Goal: Task Accomplishment & Management: Complete application form

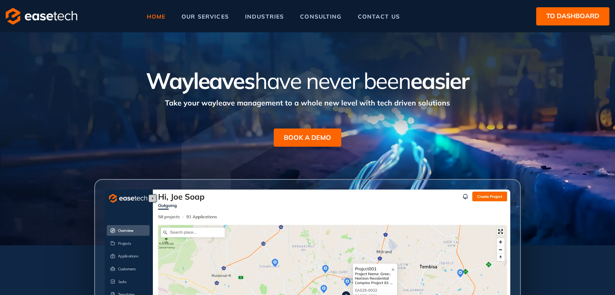
click at [551, 21] on span "to dashboard" at bounding box center [572, 16] width 53 height 10
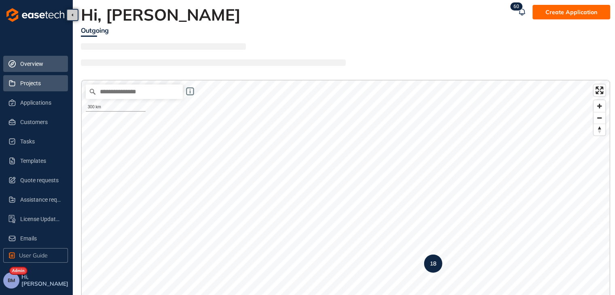
click at [17, 82] on li "Projects" at bounding box center [35, 83] width 65 height 16
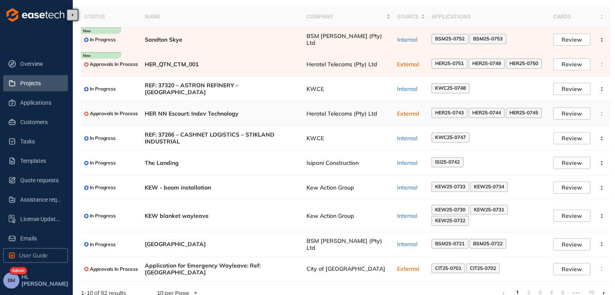
scroll to position [49, 0]
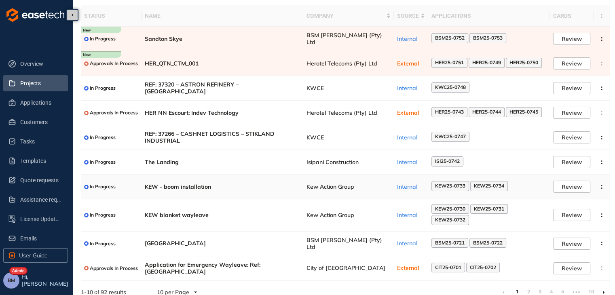
click at [354, 188] on span "Kew Action Group" at bounding box center [348, 187] width 84 height 7
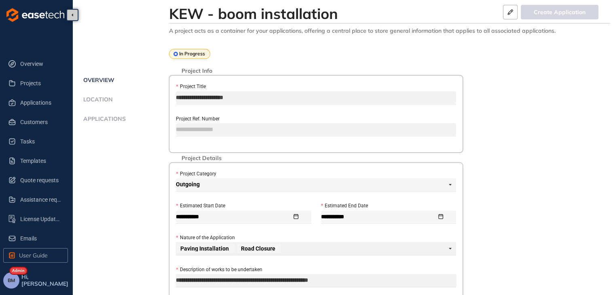
click at [103, 116] on span "Applications" at bounding box center [103, 119] width 45 height 7
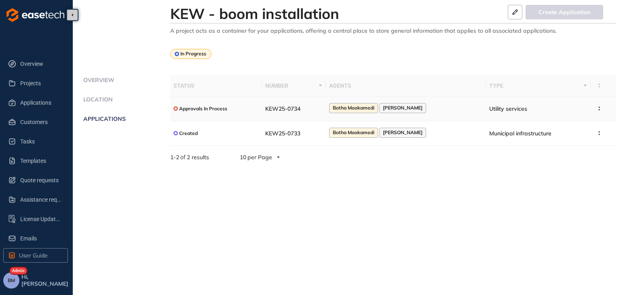
click at [319, 113] on td "KEW25-0734" at bounding box center [293, 109] width 63 height 25
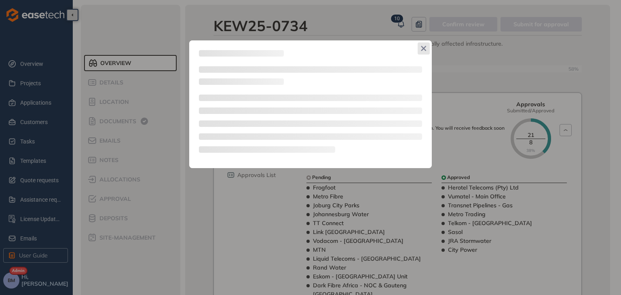
click at [425, 46] on icon "Close" at bounding box center [424, 49] width 6 height 6
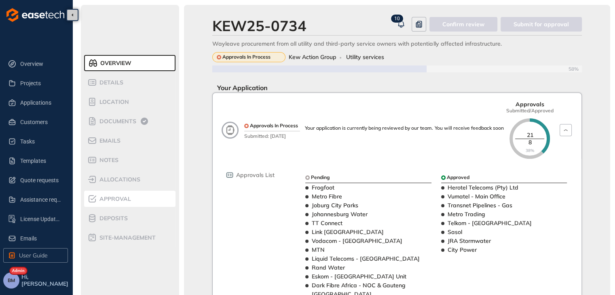
click at [116, 202] on span "Approval" at bounding box center [114, 199] width 34 height 7
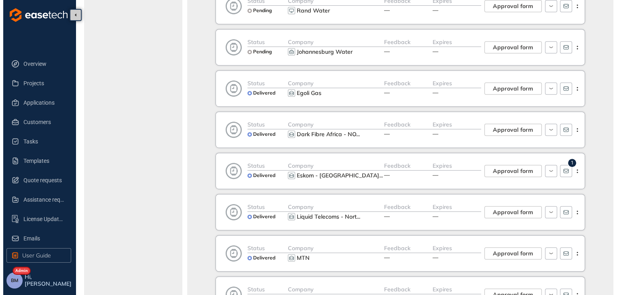
scroll to position [485, 0]
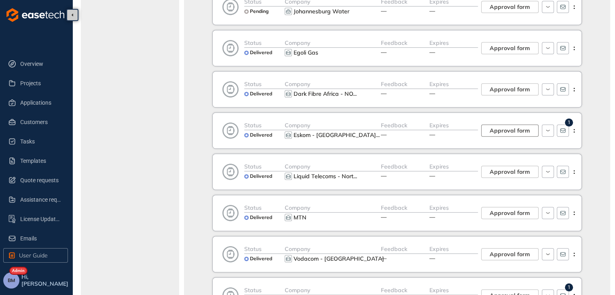
click at [503, 130] on span "Approval form" at bounding box center [510, 130] width 40 height 9
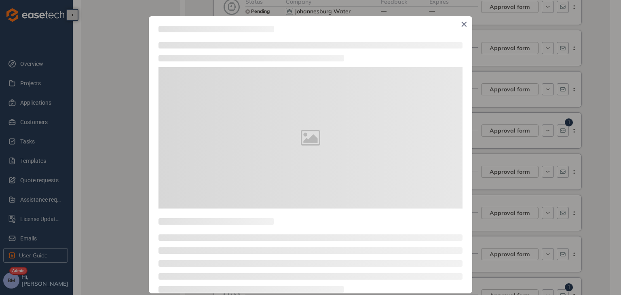
type textarea "**********"
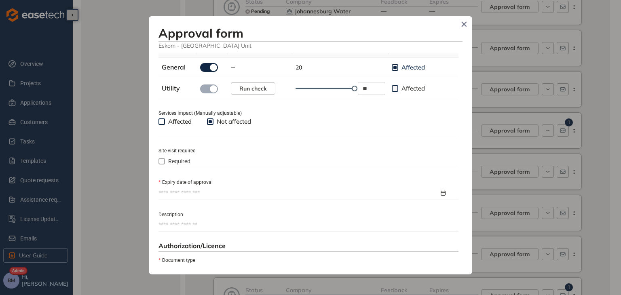
scroll to position [283, 0]
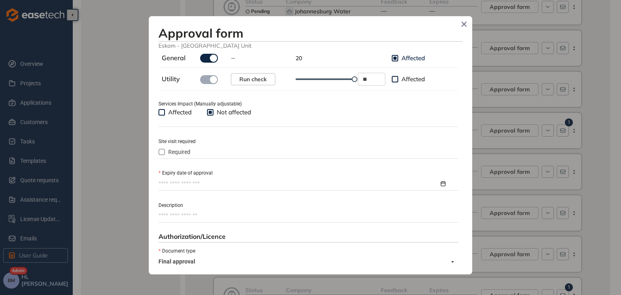
click at [173, 185] on input "Expiry date of approval" at bounding box center [298, 184] width 281 height 9
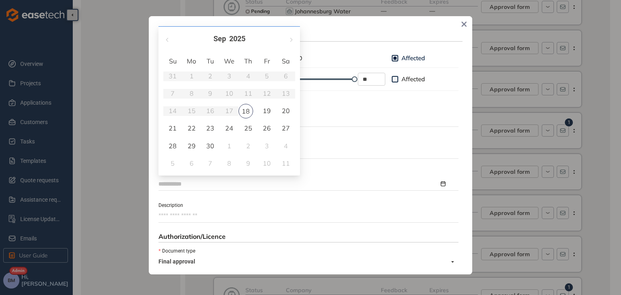
type input "**********"
click at [291, 38] on button "button" at bounding box center [290, 39] width 9 height 17
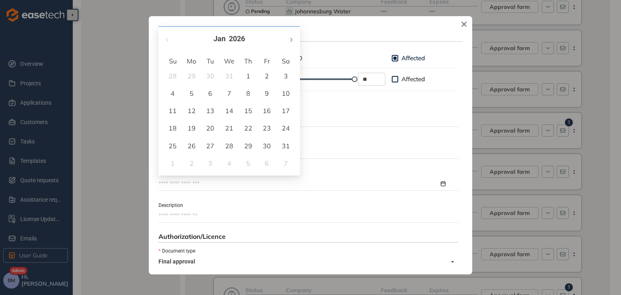
click at [291, 38] on button "button" at bounding box center [290, 39] width 9 height 17
type input "**********"
click at [233, 111] on div "18" at bounding box center [229, 111] width 10 height 10
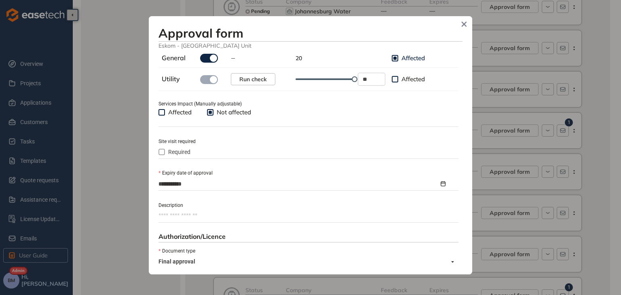
scroll to position [364, 0]
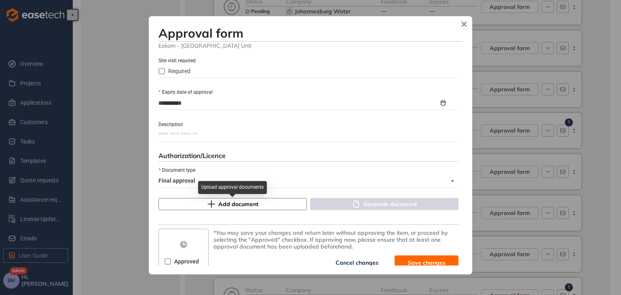
click at [219, 205] on span "Add document" at bounding box center [238, 204] width 40 height 9
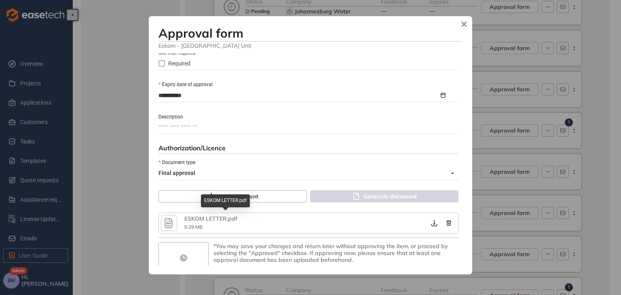
click at [232, 201] on div "ESKOM LETTER.pdf" at bounding box center [225, 200] width 49 height 13
click at [255, 199] on span "Add document" at bounding box center [238, 196] width 40 height 9
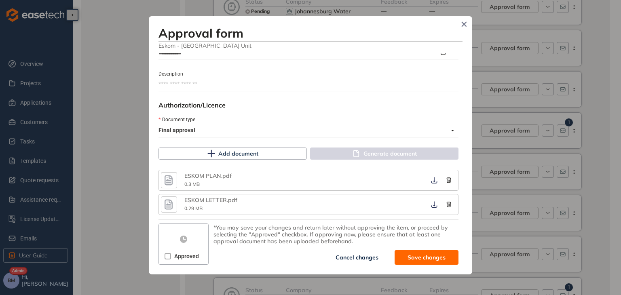
scroll to position [416, 0]
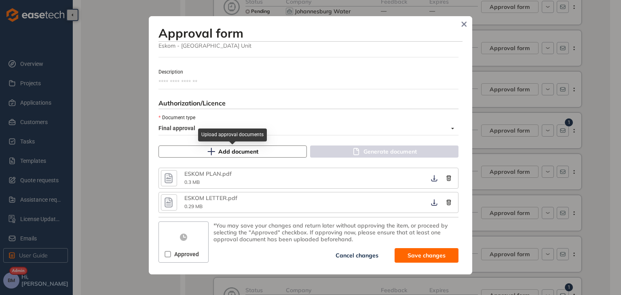
click at [255, 152] on span "Add document" at bounding box center [238, 151] width 40 height 9
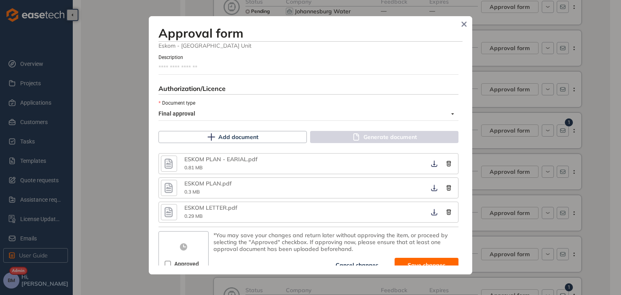
scroll to position [441, 0]
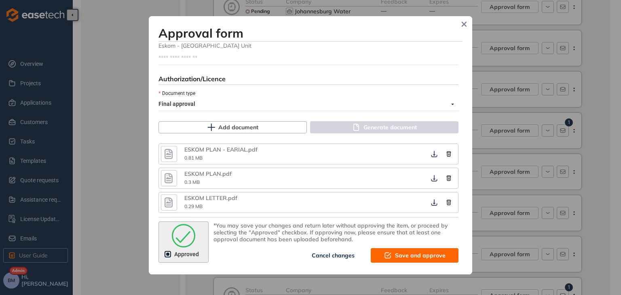
click at [387, 254] on icon "submit" at bounding box center [387, 256] width 6 height 6
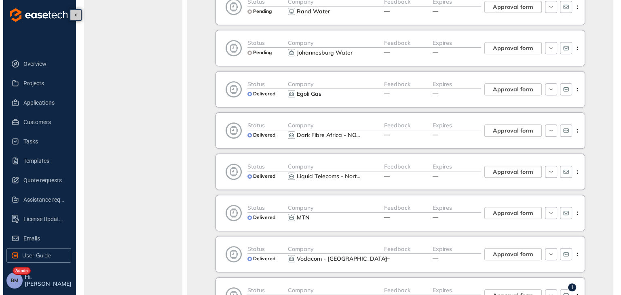
scroll to position [566, 0]
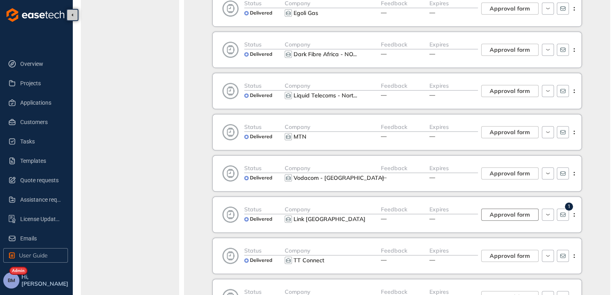
click at [511, 210] on span "Approval form" at bounding box center [510, 214] width 40 height 9
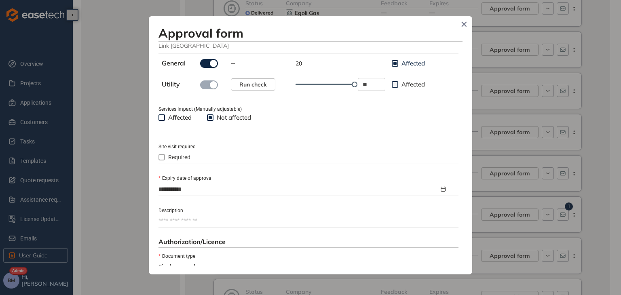
scroll to position [283, 0]
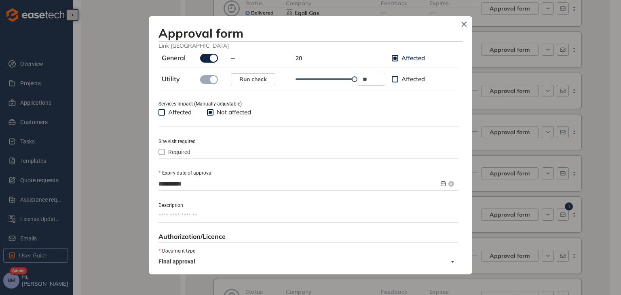
click at [173, 186] on input "**********" at bounding box center [298, 184] width 281 height 9
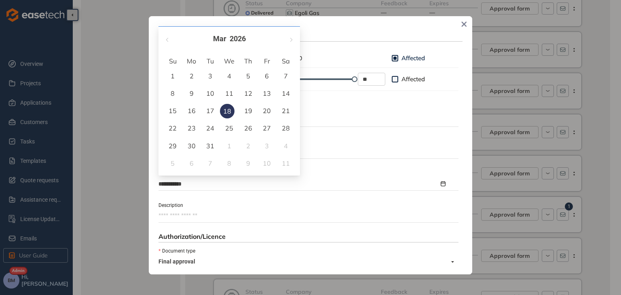
click at [332, 119] on div "Affected Not affected" at bounding box center [308, 117] width 300 height 19
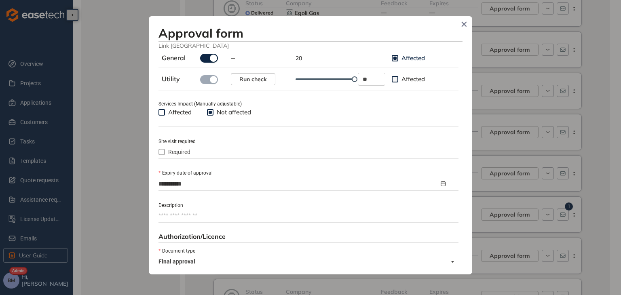
click at [170, 217] on textarea "Description" at bounding box center [308, 215] width 300 height 13
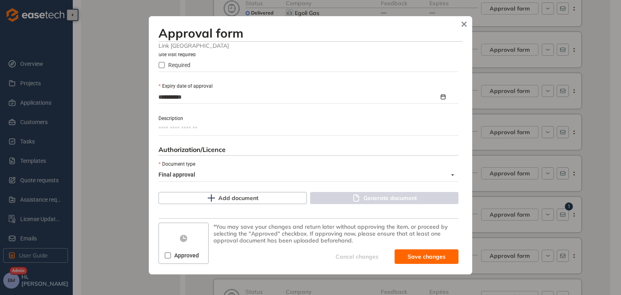
scroll to position [372, 0]
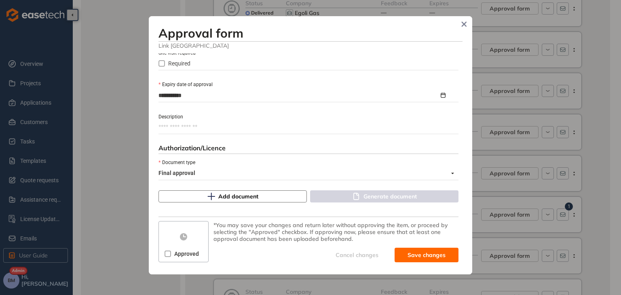
click at [212, 201] on button "Add document" at bounding box center [232, 196] width 148 height 12
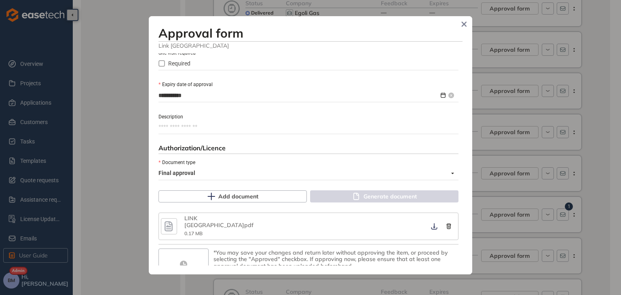
click at [194, 99] on input "**********" at bounding box center [298, 95] width 281 height 9
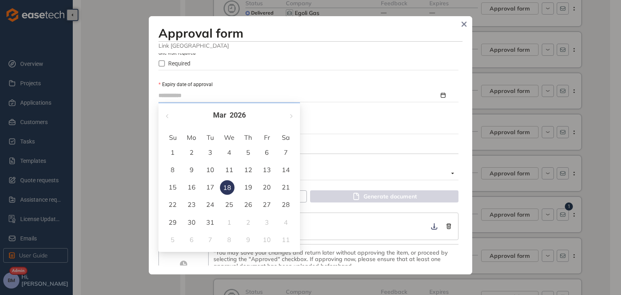
type input "**********"
click at [206, 185] on div "17" at bounding box center [210, 187] width 10 height 10
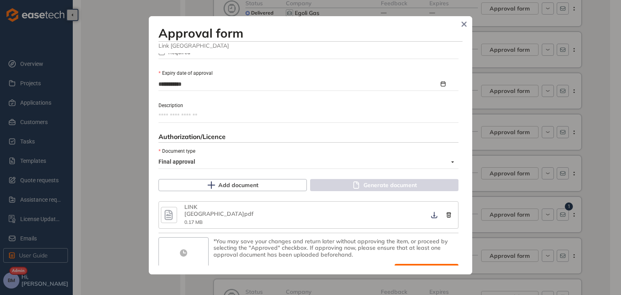
scroll to position [393, 0]
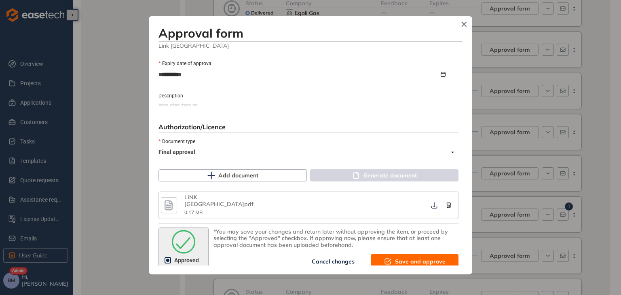
click at [398, 261] on button "Save and approve" at bounding box center [415, 261] width 88 height 15
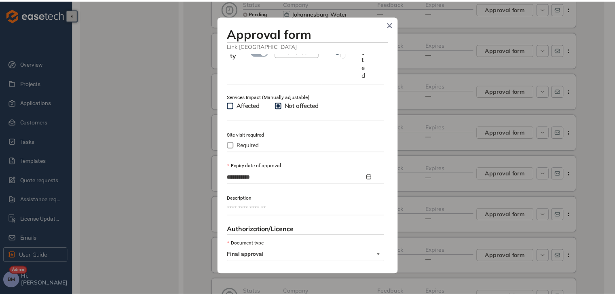
scroll to position [495, 0]
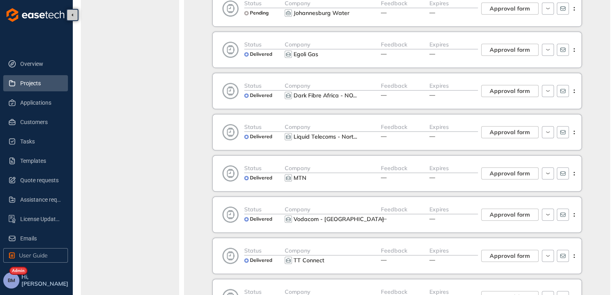
click at [38, 85] on span "Projects" at bounding box center [40, 83] width 41 height 16
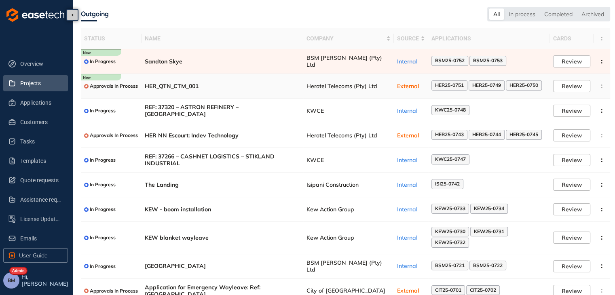
scroll to position [49, 0]
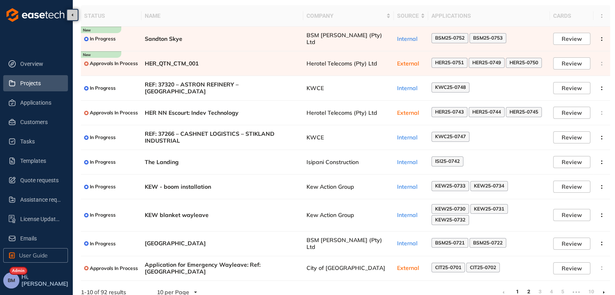
click at [528, 286] on link "2" at bounding box center [528, 292] width 8 height 12
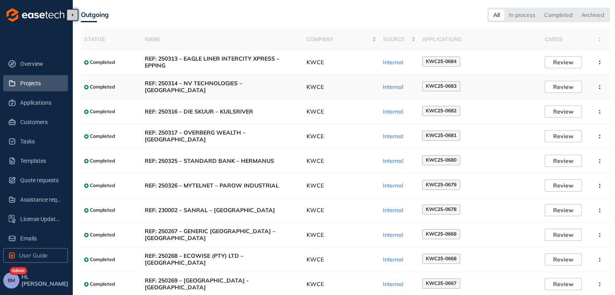
scroll to position [49, 0]
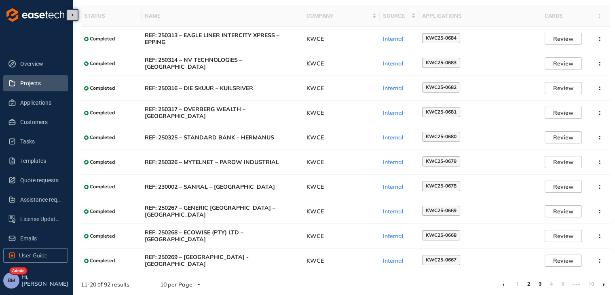
click at [539, 282] on link "3" at bounding box center [540, 284] width 8 height 12
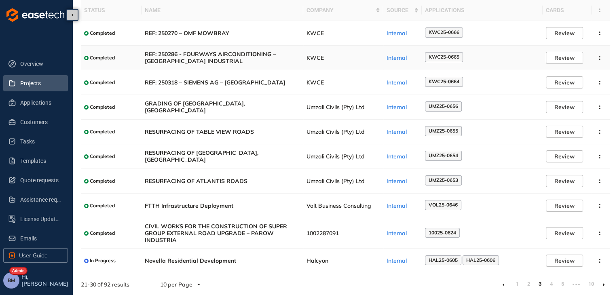
scroll to position [55, 0]
click at [549, 285] on link "4" at bounding box center [551, 284] width 8 height 12
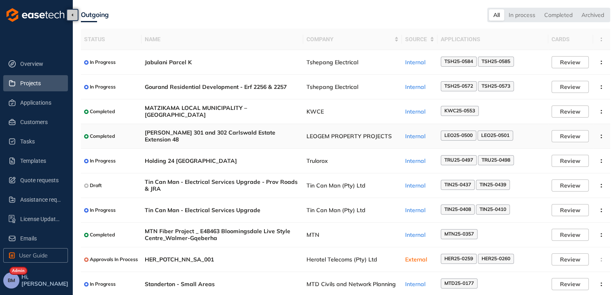
scroll to position [49, 0]
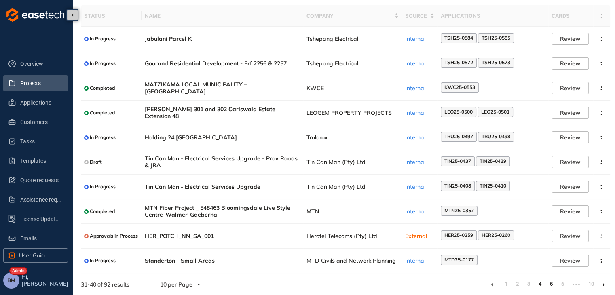
click at [551, 281] on link "5" at bounding box center [551, 284] width 8 height 12
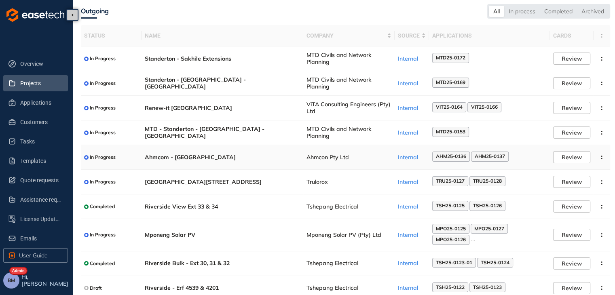
scroll to position [57, 0]
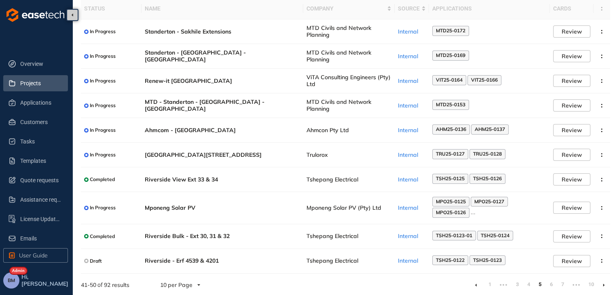
click at [490, 283] on link "1" at bounding box center [490, 285] width 8 height 12
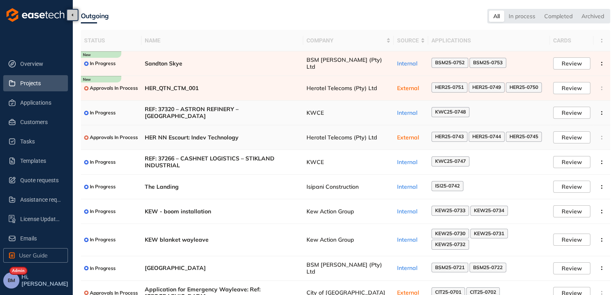
scroll to position [49, 0]
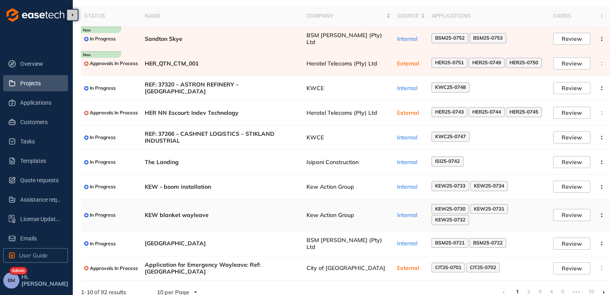
click at [447, 211] on span "KEW25-0730" at bounding box center [450, 209] width 30 height 6
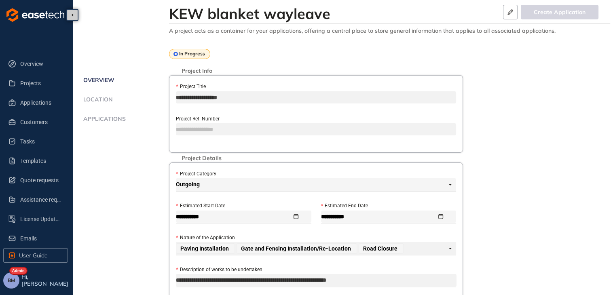
click at [97, 118] on span "Applications" at bounding box center [103, 119] width 45 height 7
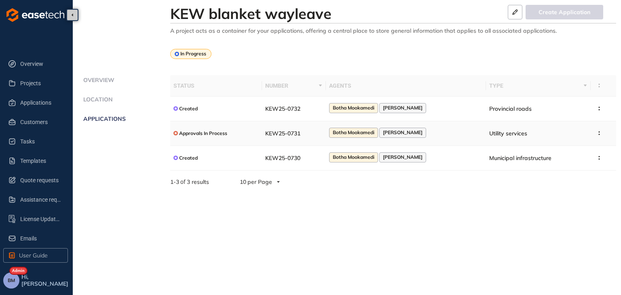
click at [298, 136] on span "KEW25-0731" at bounding box center [282, 133] width 35 height 7
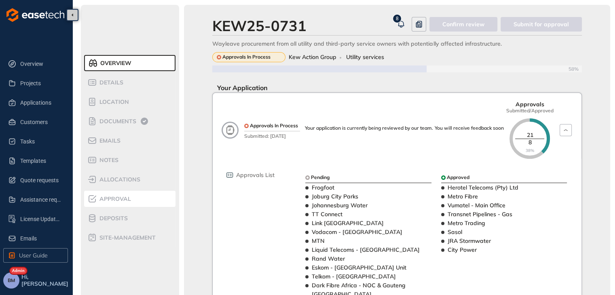
click at [115, 199] on span "Approval" at bounding box center [114, 199] width 34 height 7
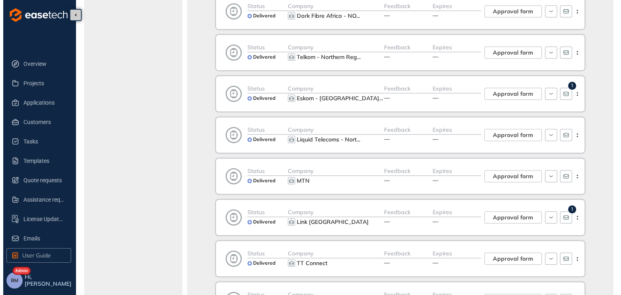
scroll to position [606, 0]
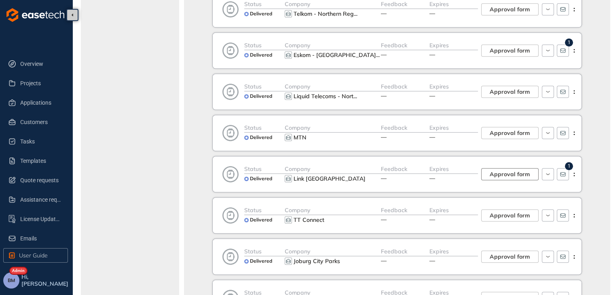
click at [494, 173] on span "Approval form" at bounding box center [510, 174] width 40 height 9
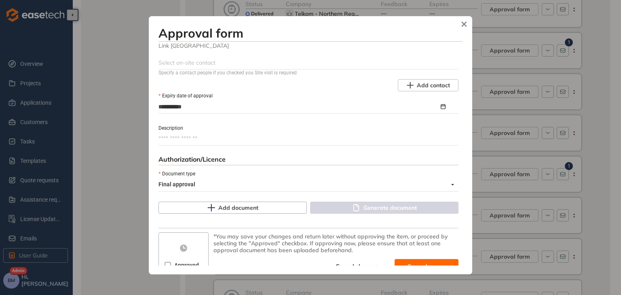
scroll to position [364, 0]
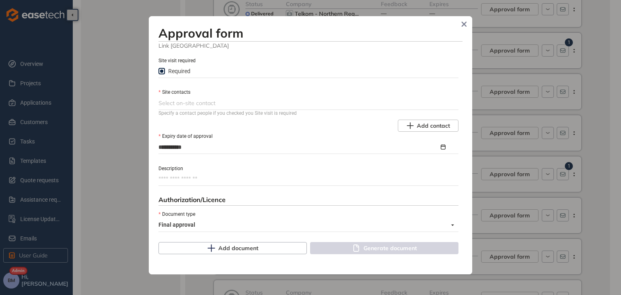
click at [174, 106] on div at bounding box center [307, 103] width 298 height 10
click at [259, 98] on div at bounding box center [307, 103] width 298 height 10
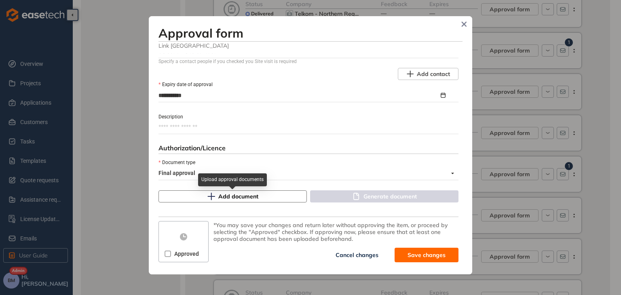
click at [230, 196] on span "Add document" at bounding box center [238, 196] width 40 height 9
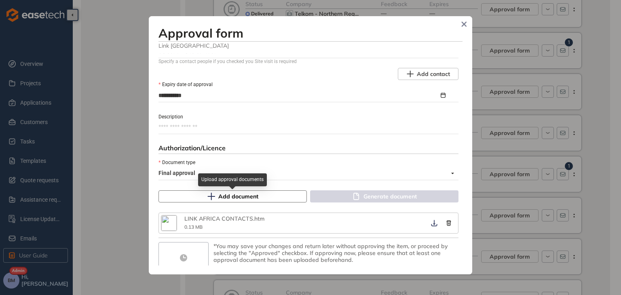
click at [215, 200] on button "Add document" at bounding box center [232, 196] width 148 height 12
click at [445, 223] on icon "button" at bounding box center [449, 223] width 8 height 6
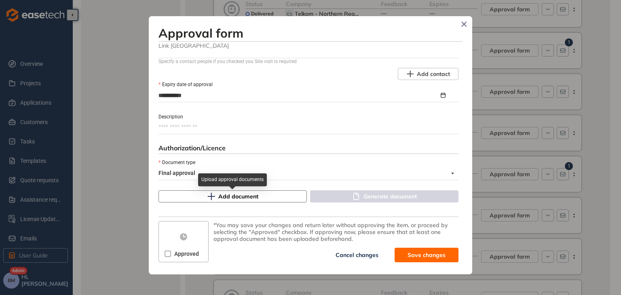
click at [256, 192] on div "Upload approval documents" at bounding box center [232, 182] width 69 height 19
click at [253, 196] on span "Add document" at bounding box center [238, 196] width 40 height 9
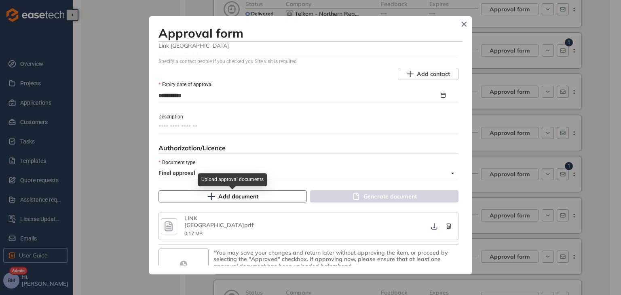
click at [230, 197] on span "Add document" at bounding box center [238, 196] width 40 height 9
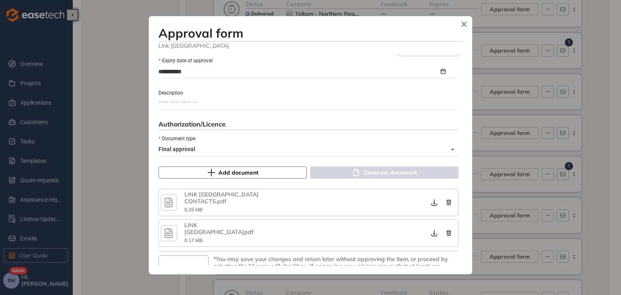
scroll to position [461, 0]
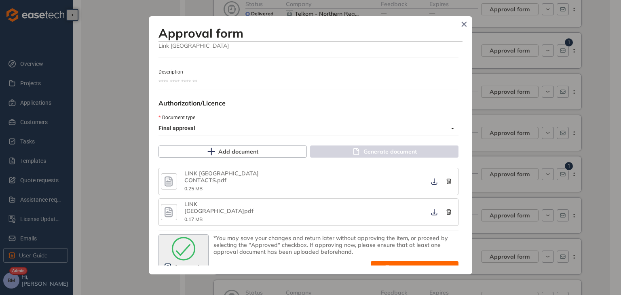
click at [414, 264] on span "Save and approve" at bounding box center [420, 268] width 51 height 9
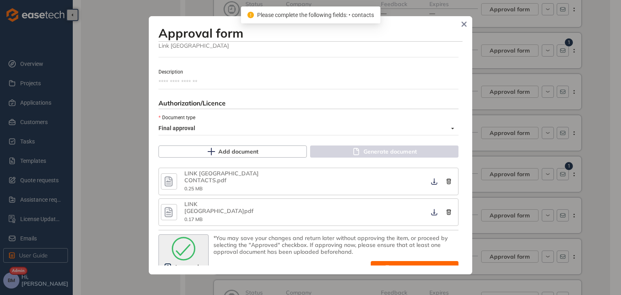
click at [415, 264] on span "Save and approve" at bounding box center [420, 268] width 51 height 9
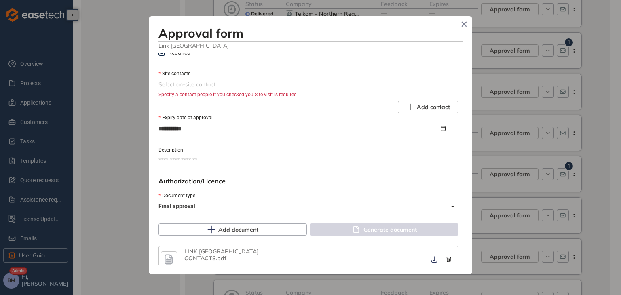
scroll to position [380, 0]
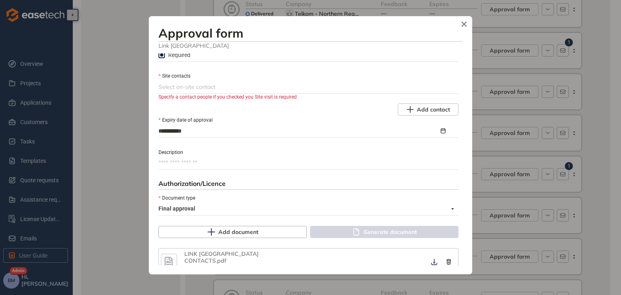
click at [177, 83] on div at bounding box center [307, 87] width 298 height 10
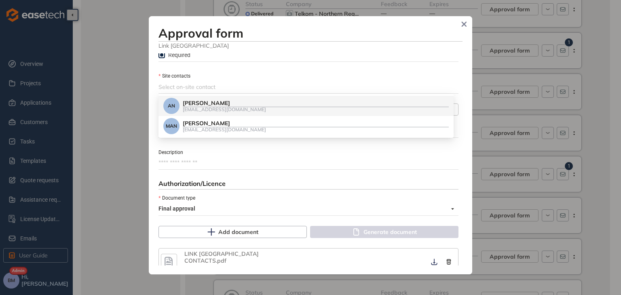
click at [196, 103] on div "[PERSON_NAME]" at bounding box center [316, 103] width 266 height 7
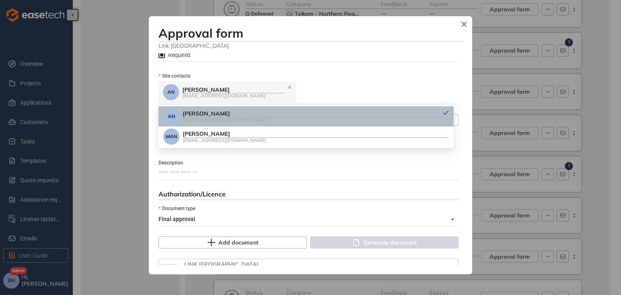
click at [282, 92] on div "AN [PERSON_NAME] [PERSON_NAME][EMAIL_ADDRESS][DOMAIN_NAME]" at bounding box center [307, 92] width 298 height 23
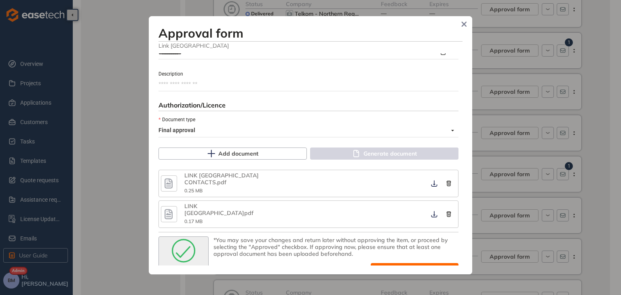
scroll to position [471, 0]
click at [388, 264] on icon "submit" at bounding box center [388, 269] width 8 height 10
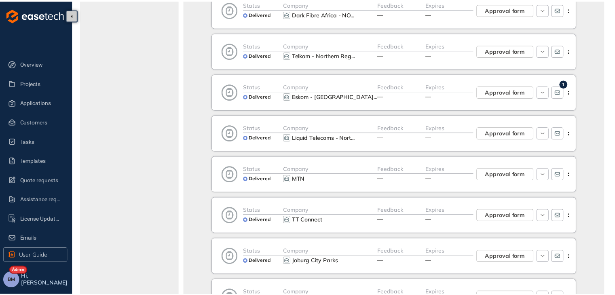
scroll to position [519, 0]
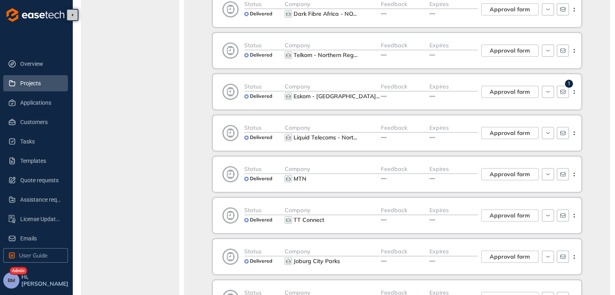
click at [25, 85] on span "Projects" at bounding box center [40, 83] width 41 height 16
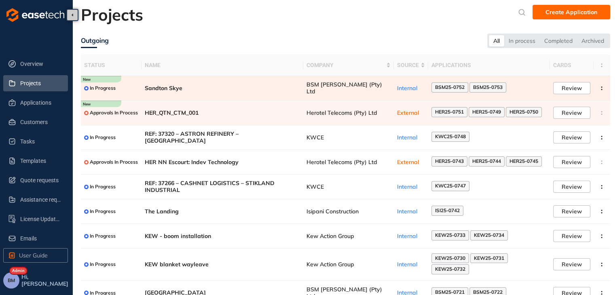
click at [349, 91] on span "BSM [PERSON_NAME] (Pty) Ltd" at bounding box center [348, 88] width 84 height 14
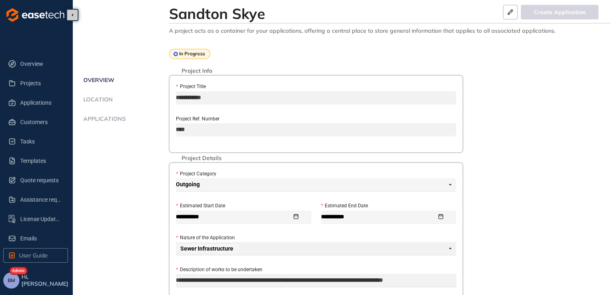
click at [107, 101] on span "Location" at bounding box center [97, 99] width 32 height 7
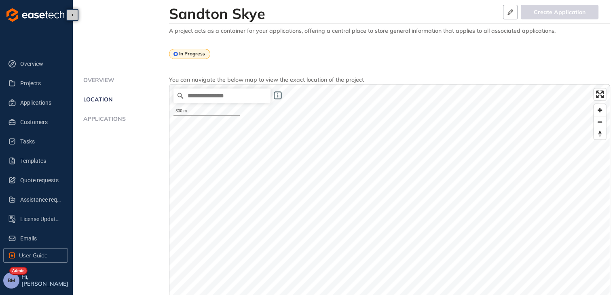
click at [95, 99] on span "Location" at bounding box center [97, 99] width 32 height 7
click at [95, 116] on span "Applications" at bounding box center [103, 119] width 45 height 7
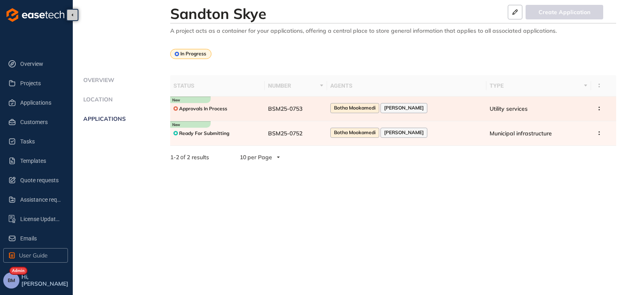
click at [302, 107] on span "BSM25-0753" at bounding box center [285, 108] width 34 height 7
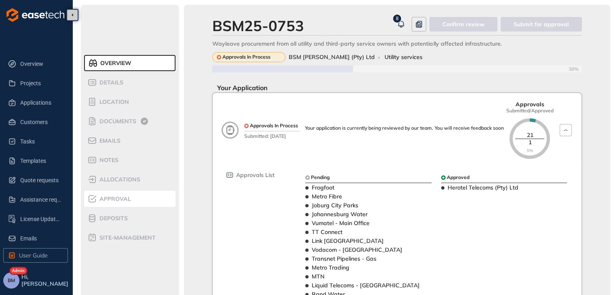
click at [123, 201] on span "Approval" at bounding box center [114, 199] width 34 height 7
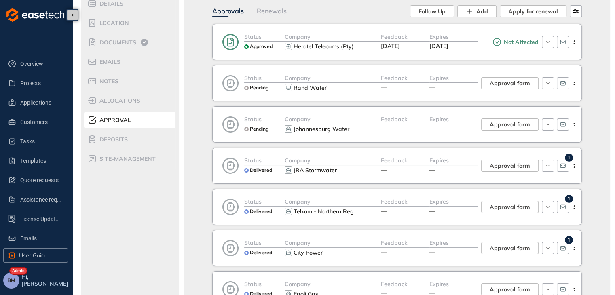
scroll to position [162, 0]
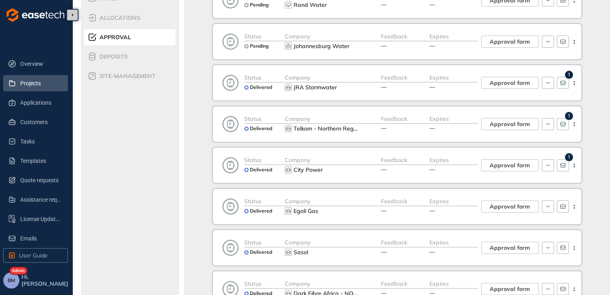
click at [33, 88] on span "Projects" at bounding box center [40, 83] width 41 height 16
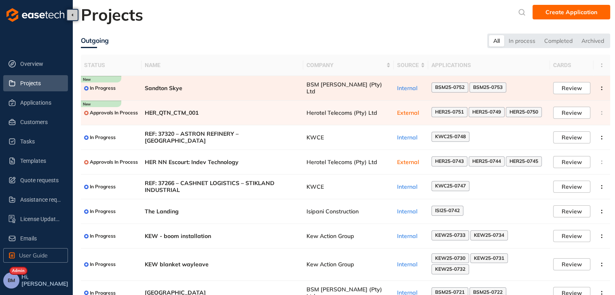
click at [355, 91] on span "BSM [PERSON_NAME] (Pty) Ltd" at bounding box center [348, 88] width 84 height 14
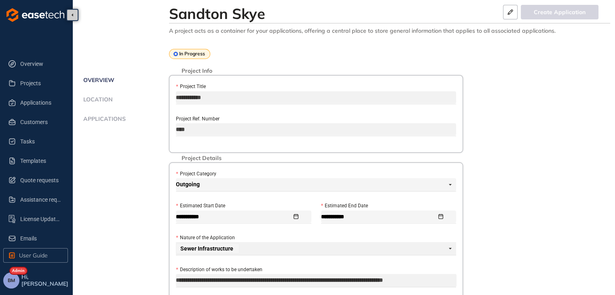
click at [108, 115] on ul "Overview Location Applications" at bounding box center [125, 108] width 88 height 66
click at [106, 117] on span "Applications" at bounding box center [103, 119] width 45 height 7
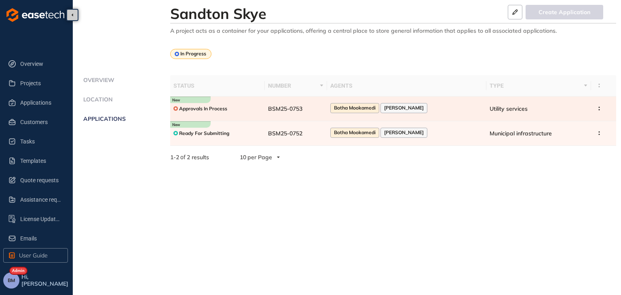
click at [262, 108] on div "Approvals In Process" at bounding box center [217, 109] width 88 height 10
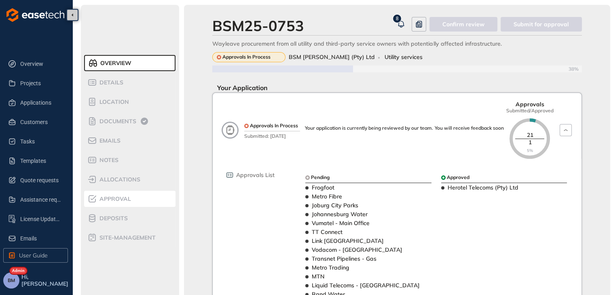
click at [112, 196] on span "Approval" at bounding box center [114, 199] width 34 height 7
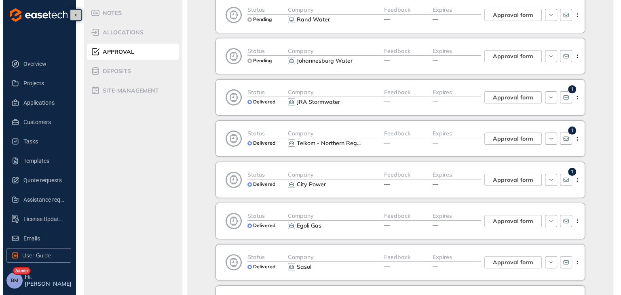
scroll to position [162, 0]
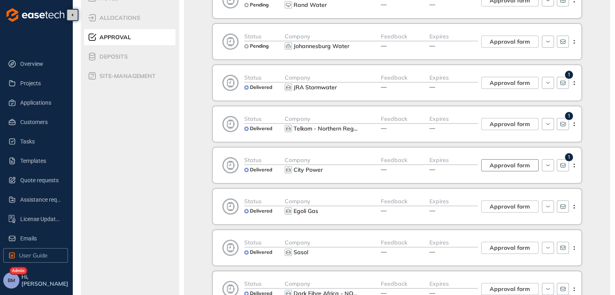
click at [504, 164] on span "Approval form" at bounding box center [510, 165] width 40 height 9
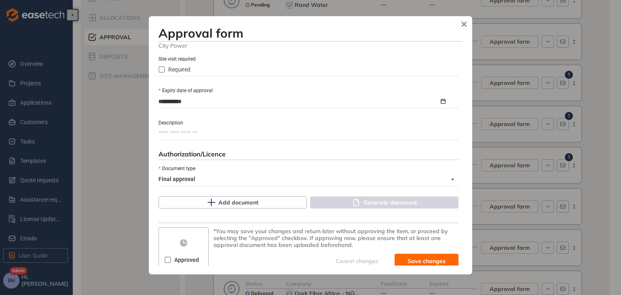
scroll to position [372, 0]
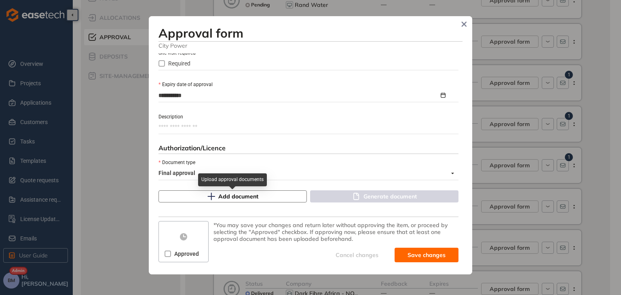
click at [233, 199] on span "Add document" at bounding box center [238, 196] width 40 height 9
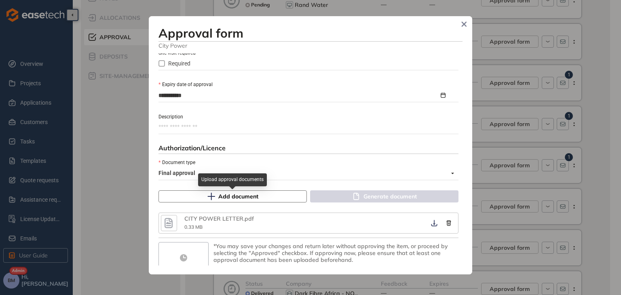
click at [242, 198] on span "Add document" at bounding box center [238, 196] width 40 height 9
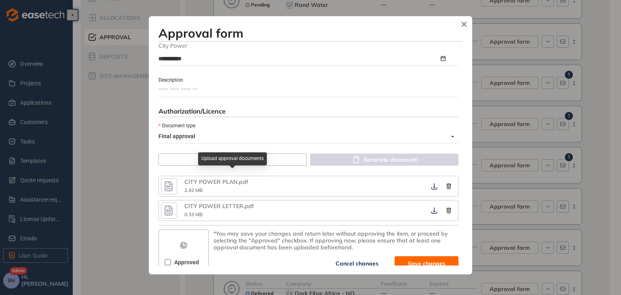
scroll to position [416, 0]
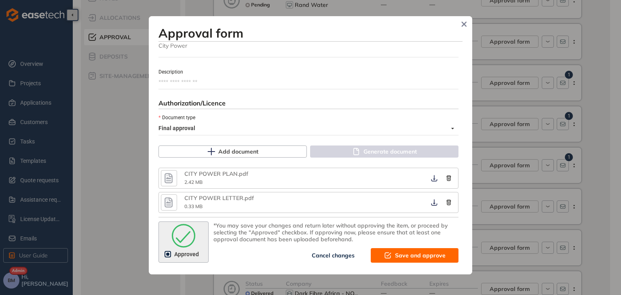
click at [399, 255] on span "Save and approve" at bounding box center [420, 255] width 51 height 9
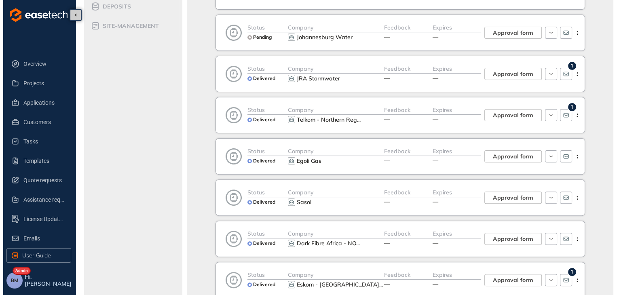
scroll to position [121, 0]
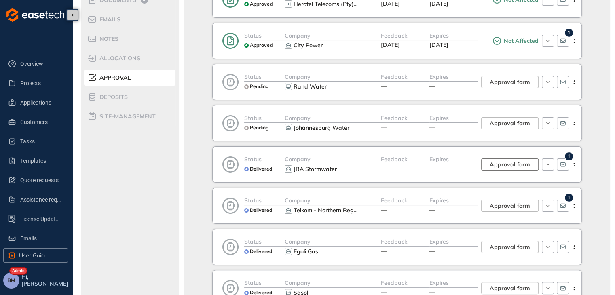
click at [502, 167] on span "Approval form" at bounding box center [510, 164] width 40 height 9
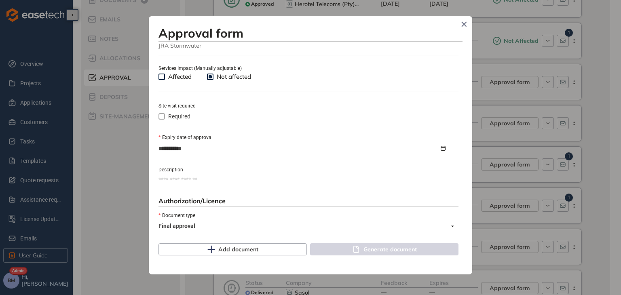
scroll to position [372, 0]
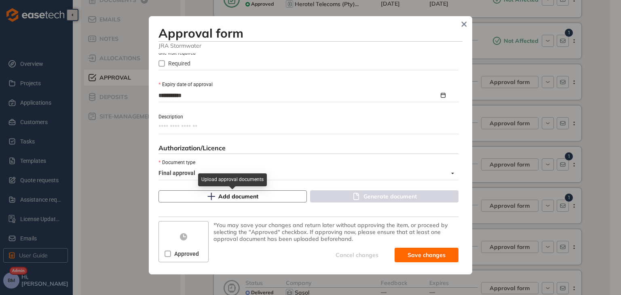
click at [229, 200] on span "Add document" at bounding box center [238, 196] width 40 height 9
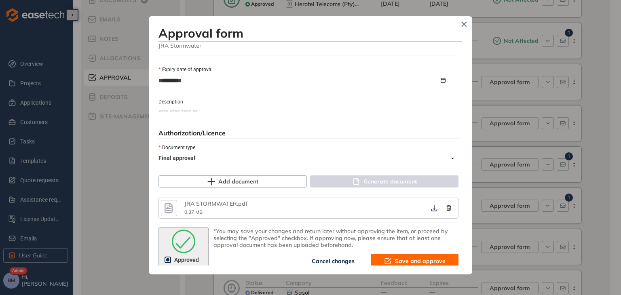
scroll to position [393, 0]
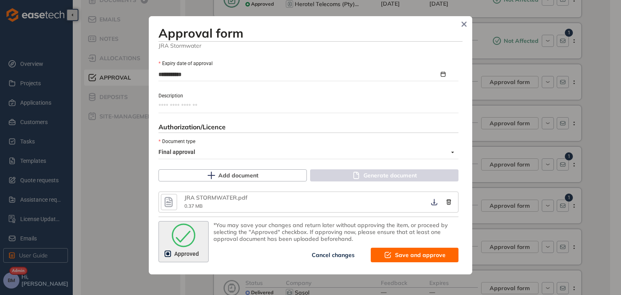
click at [389, 253] on button "Save and approve" at bounding box center [415, 255] width 88 height 15
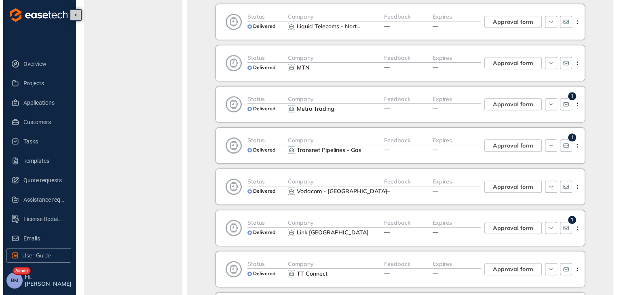
scroll to position [526, 0]
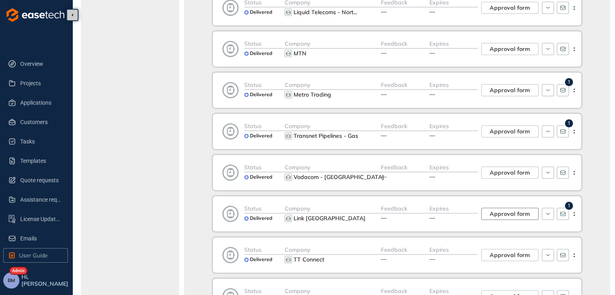
click at [492, 210] on span "Approval form" at bounding box center [510, 213] width 40 height 9
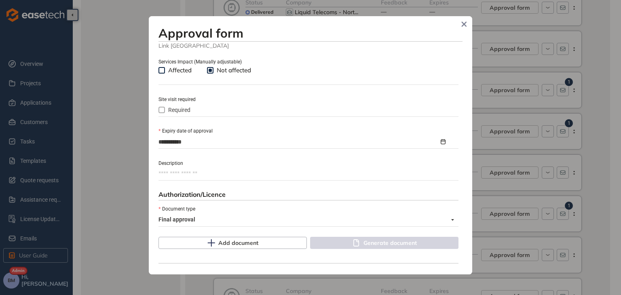
scroll to position [372, 0]
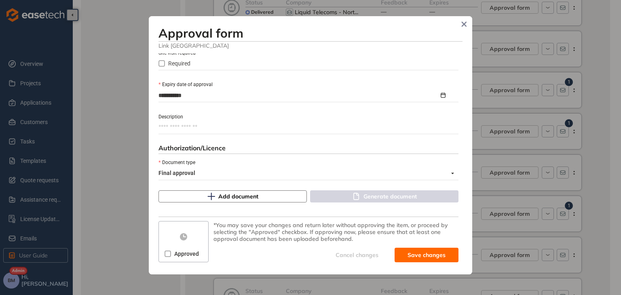
click at [227, 196] on span "Add document" at bounding box center [238, 196] width 40 height 9
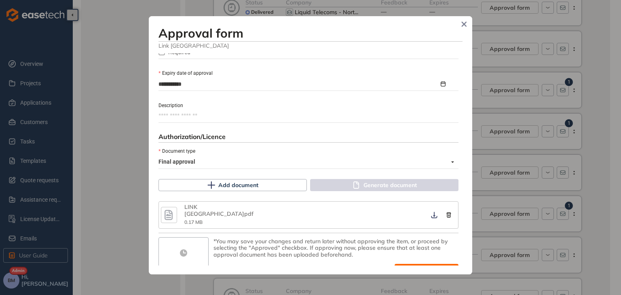
scroll to position [393, 0]
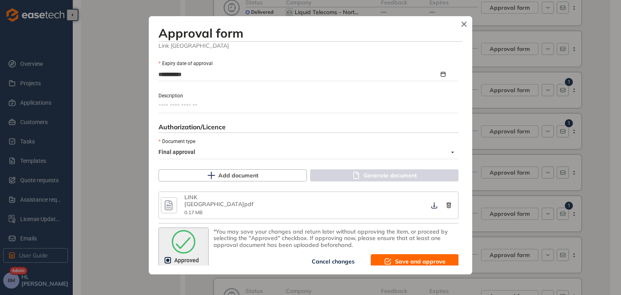
click at [395, 257] on span "Save and approve" at bounding box center [420, 261] width 51 height 9
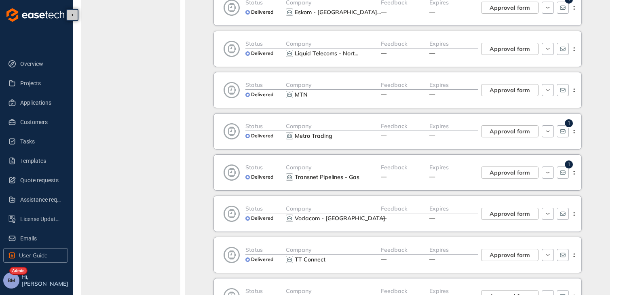
scroll to position [495, 0]
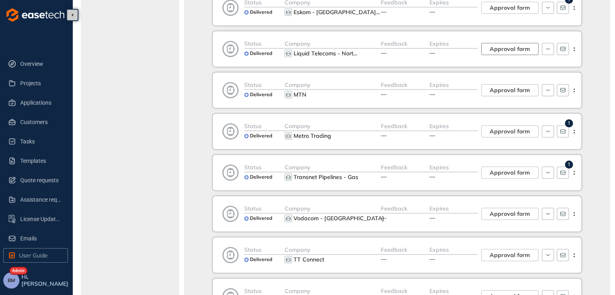
click at [513, 46] on span "Approval form" at bounding box center [510, 48] width 40 height 9
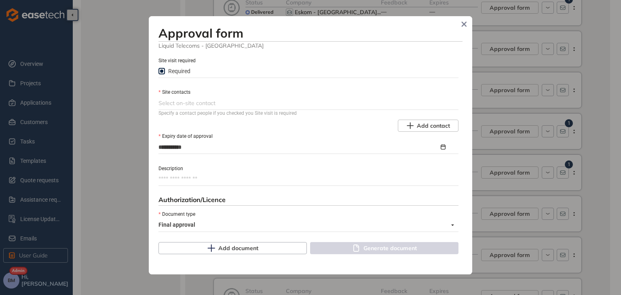
scroll to position [416, 0]
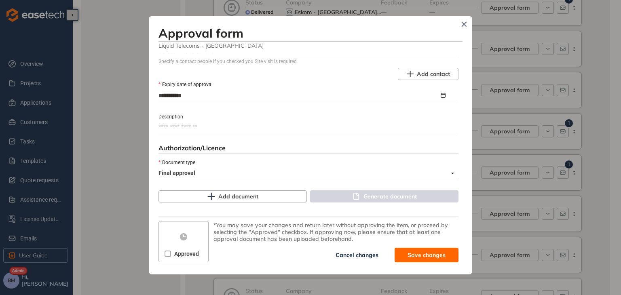
click at [178, 129] on textarea "Description" at bounding box center [308, 127] width 300 height 13
type textarea "*"
type textarea "**"
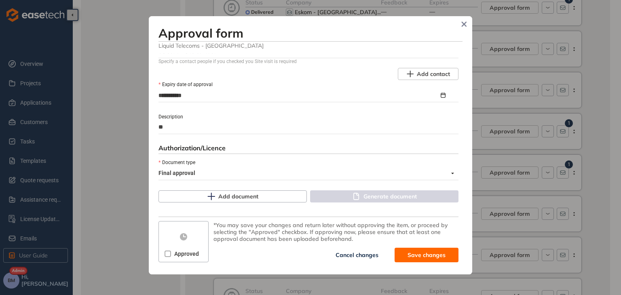
type textarea "***"
type textarea "****"
type textarea "*****"
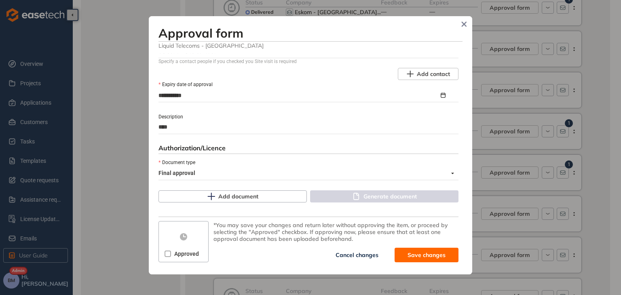
type textarea "*****"
type textarea "******"
type textarea "*******"
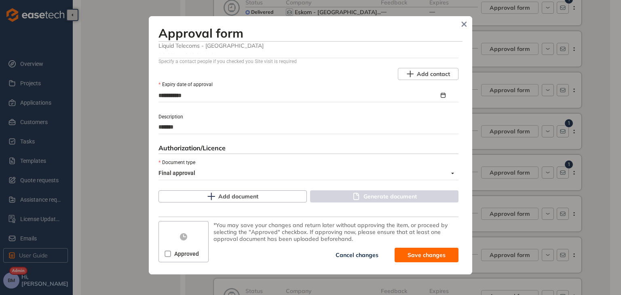
type textarea "********"
type textarea "**********"
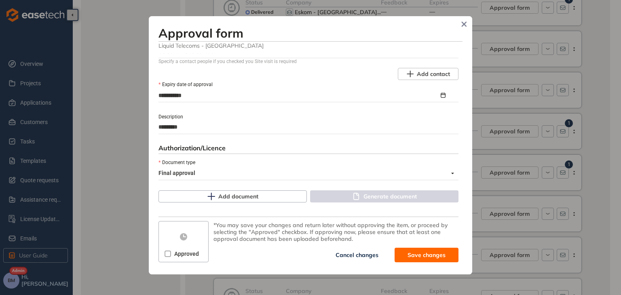
type textarea "**********"
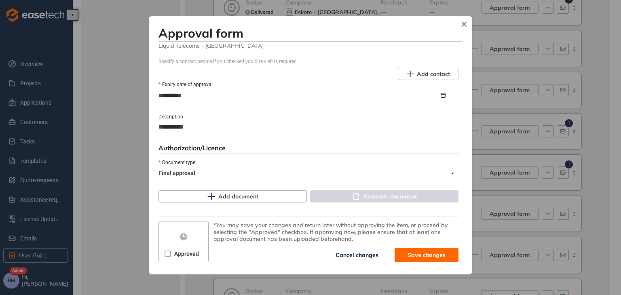
type textarea "**********"
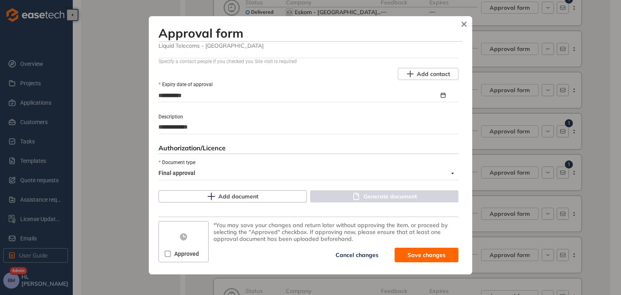
type textarea "**********"
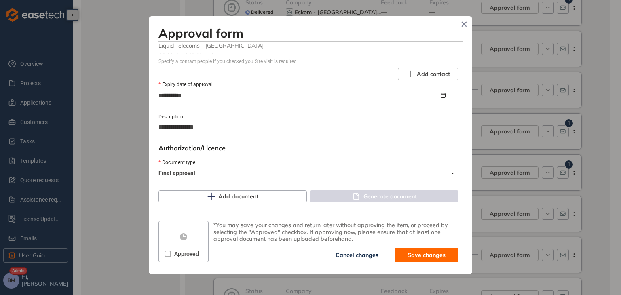
type textarea "**********"
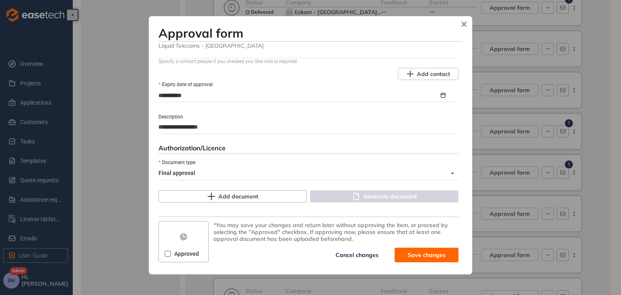
type textarea "**********"
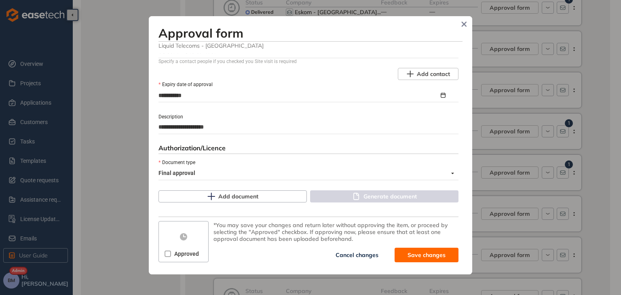
type textarea "**********"
click at [216, 194] on button "Add document" at bounding box center [232, 196] width 148 height 12
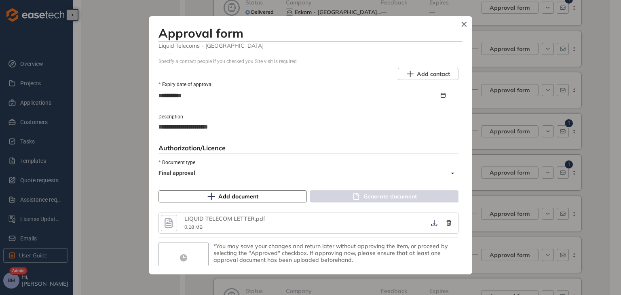
click at [230, 193] on span "Add document" at bounding box center [238, 196] width 40 height 9
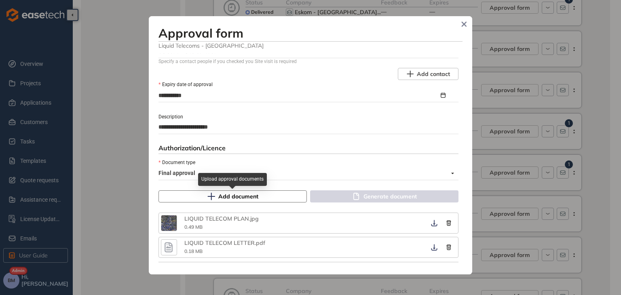
click at [233, 194] on span "Add document" at bounding box center [238, 196] width 40 height 9
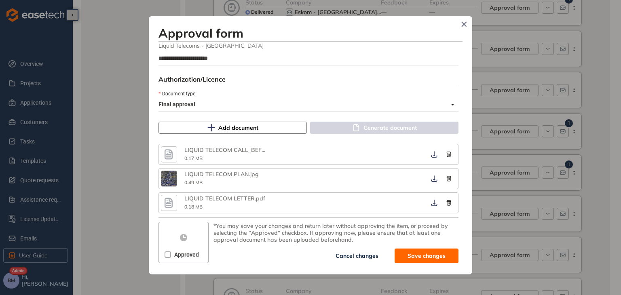
scroll to position [485, 0]
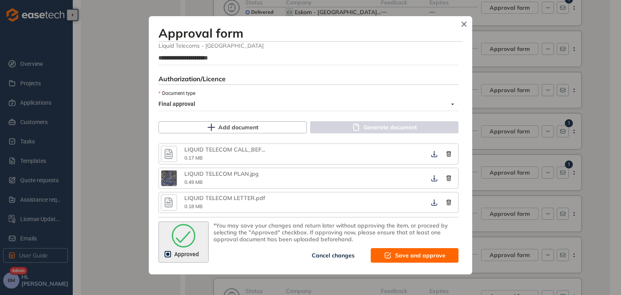
click at [395, 254] on span "Save and approve" at bounding box center [420, 255] width 51 height 9
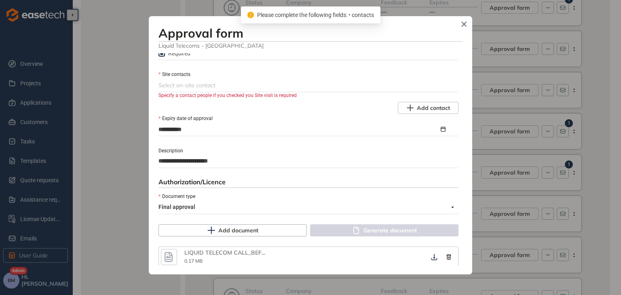
scroll to position [363, 0]
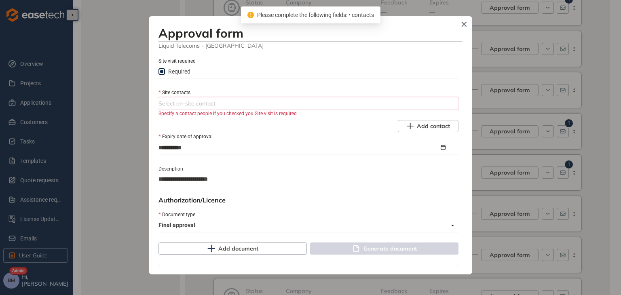
click at [167, 108] on div at bounding box center [307, 104] width 298 height 10
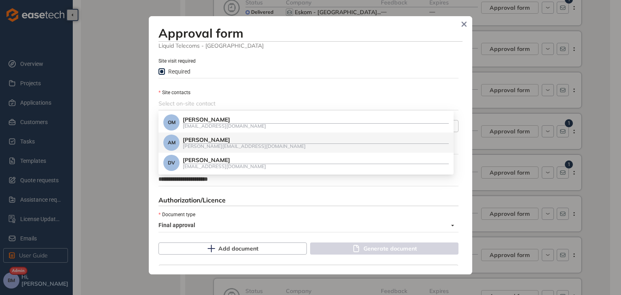
click at [210, 139] on div "[PERSON_NAME]" at bounding box center [316, 140] width 266 height 7
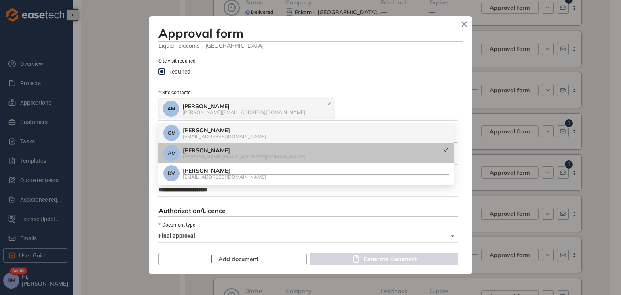
click at [340, 106] on div "AM [PERSON_NAME] [PERSON_NAME][EMAIL_ADDRESS][DOMAIN_NAME]" at bounding box center [307, 108] width 298 height 23
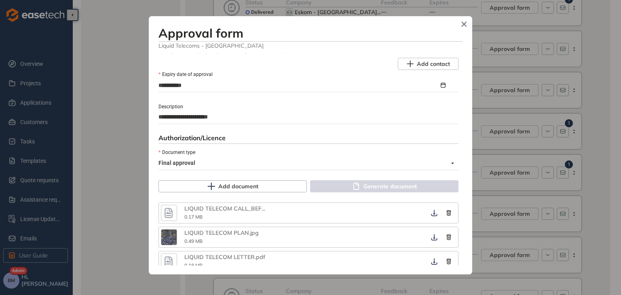
scroll to position [495, 0]
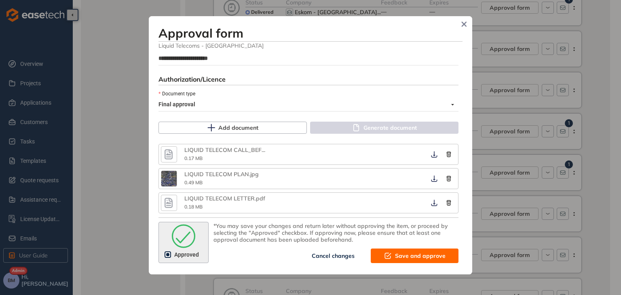
click at [410, 255] on span "Save and approve" at bounding box center [420, 255] width 51 height 9
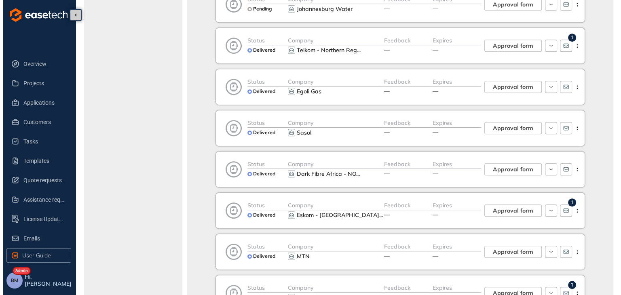
scroll to position [283, 0]
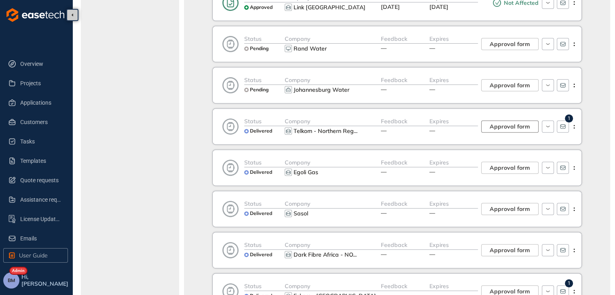
click at [506, 125] on span "Approval form" at bounding box center [510, 126] width 40 height 9
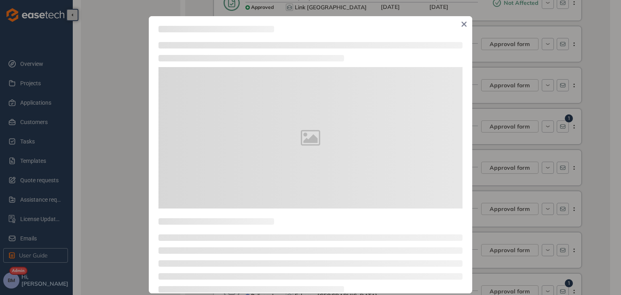
type textarea "**********"
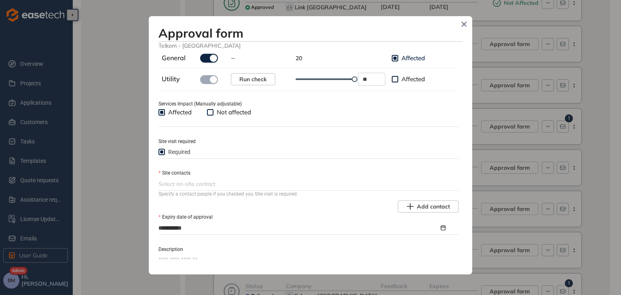
click at [174, 183] on div at bounding box center [307, 184] width 298 height 10
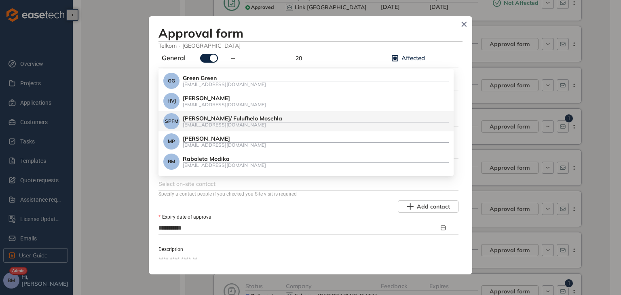
click at [257, 118] on div "[PERSON_NAME]/ Fulufhelo Mosehla" at bounding box center [316, 118] width 266 height 7
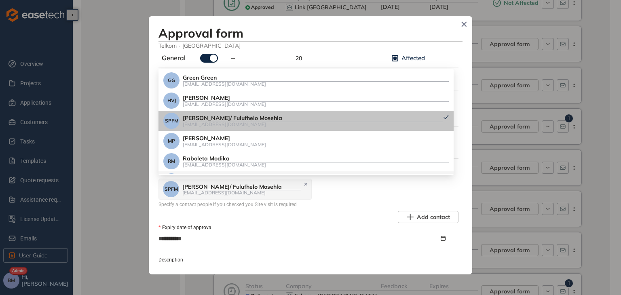
click at [323, 193] on div "SPFM [PERSON_NAME]/ Fulufhelo Mosehla [EMAIL_ADDRESS][DOMAIN_NAME]" at bounding box center [307, 189] width 298 height 23
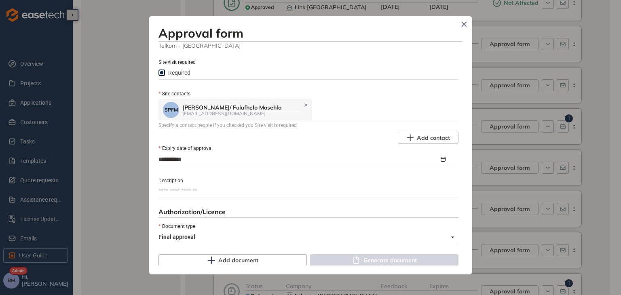
scroll to position [364, 0]
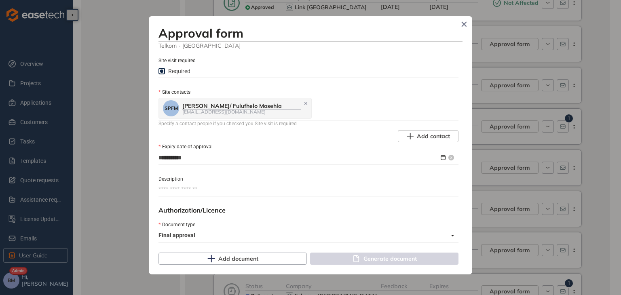
click at [169, 158] on input "**********" at bounding box center [298, 157] width 281 height 9
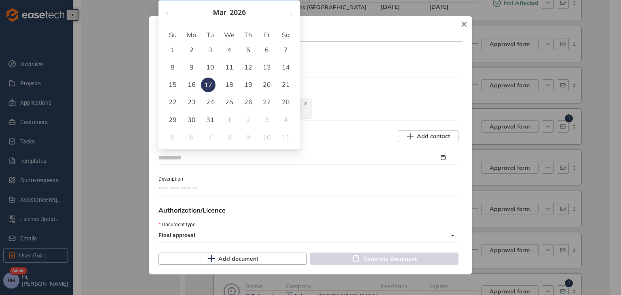
type input "**********"
click at [224, 83] on div "18" at bounding box center [229, 85] width 10 height 10
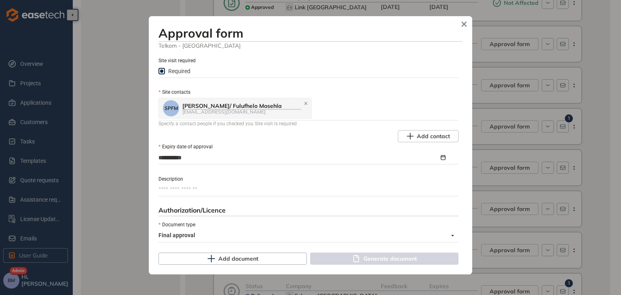
click at [174, 190] on textarea "Description" at bounding box center [308, 189] width 300 height 13
type textarea "*"
type textarea "**"
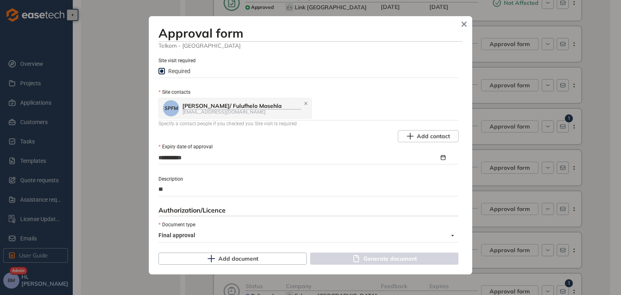
type textarea "***"
type textarea "****"
type textarea "*****"
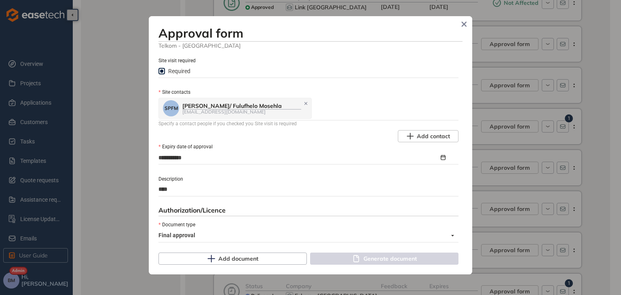
type textarea "*****"
type textarea "******"
type textarea "*******"
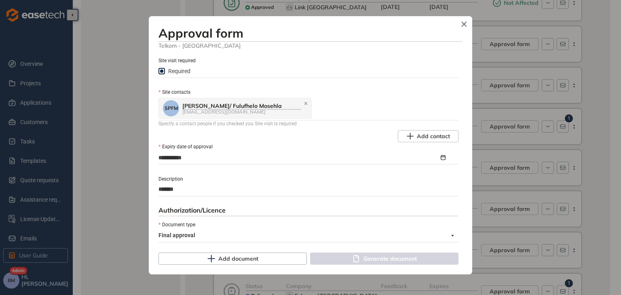
type textarea "********"
type textarea "**********"
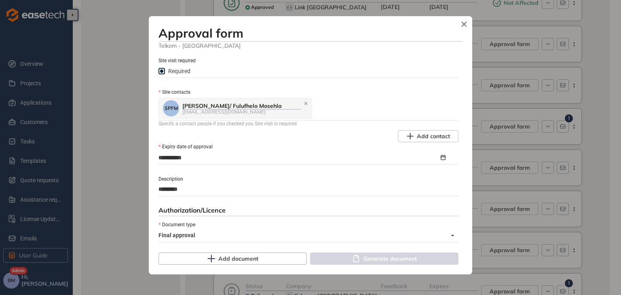
type textarea "**********"
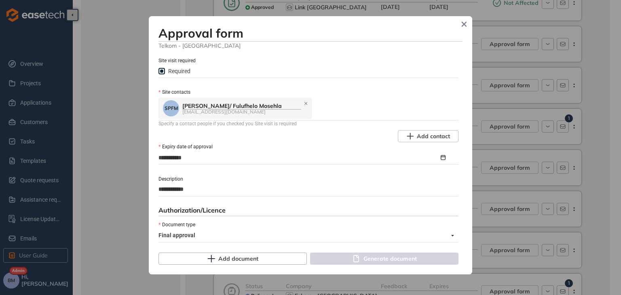
type textarea "**********"
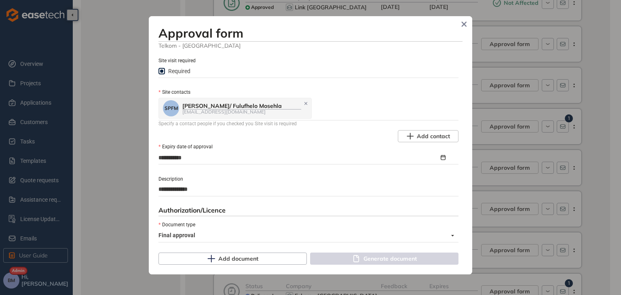
type textarea "**********"
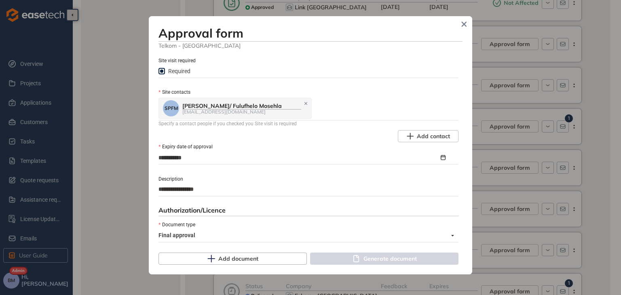
type textarea "**********"
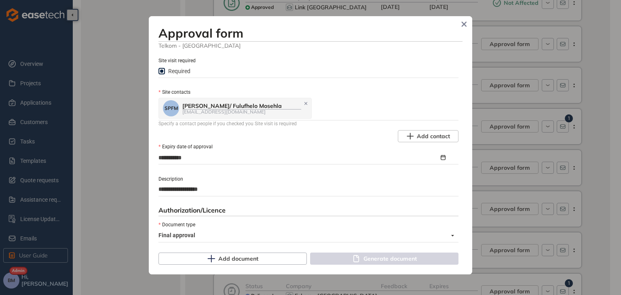
type textarea "**********"
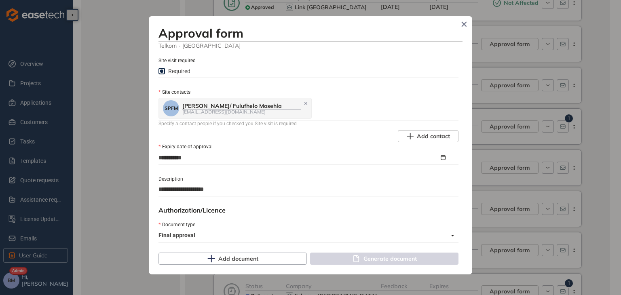
type textarea "**********"
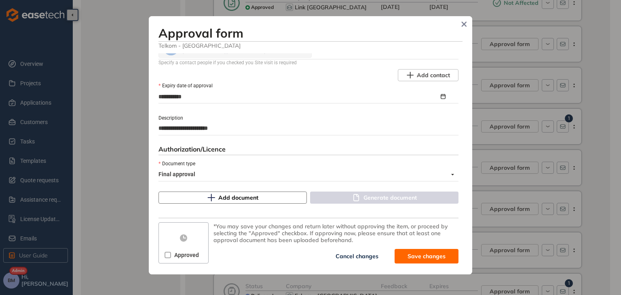
scroll to position [426, 0]
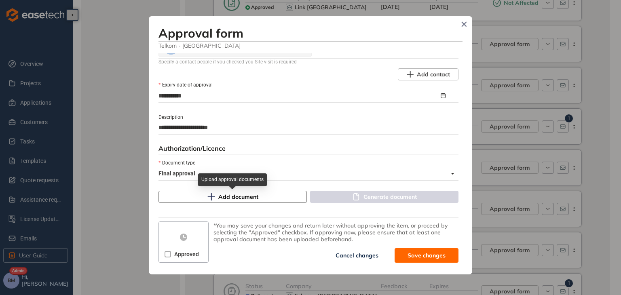
type textarea "**********"
click at [218, 200] on span "Add document" at bounding box center [238, 196] width 40 height 9
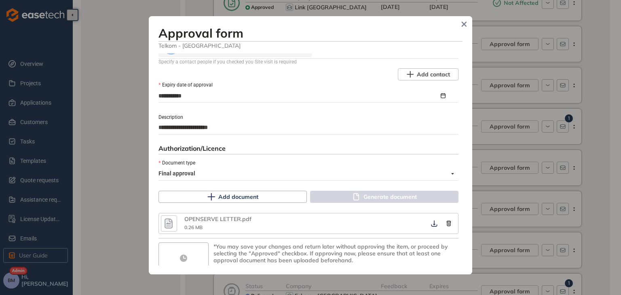
scroll to position [447, 0]
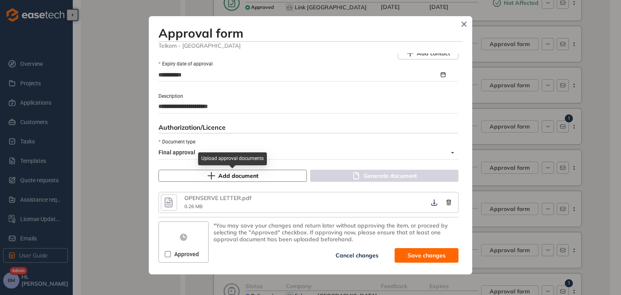
click at [246, 177] on span "Add document" at bounding box center [238, 175] width 40 height 9
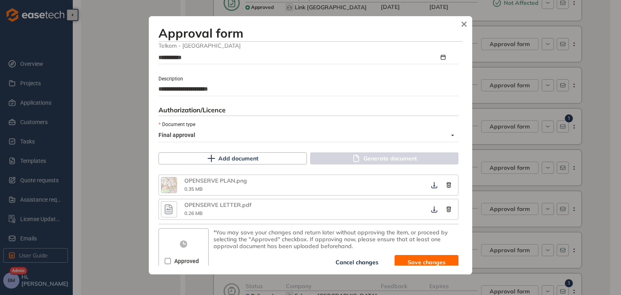
scroll to position [471, 0]
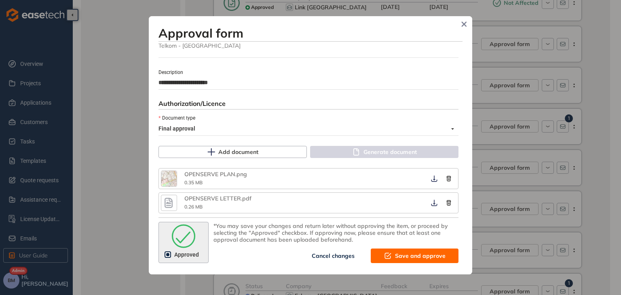
click at [403, 256] on span "Save and approve" at bounding box center [420, 255] width 51 height 9
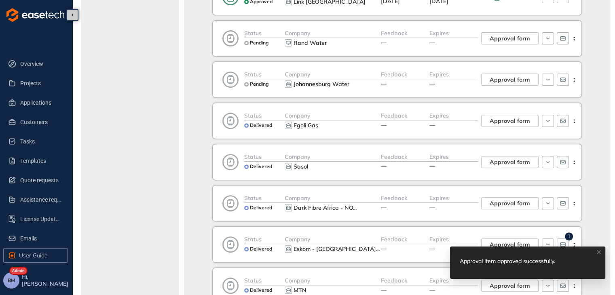
scroll to position [404, 0]
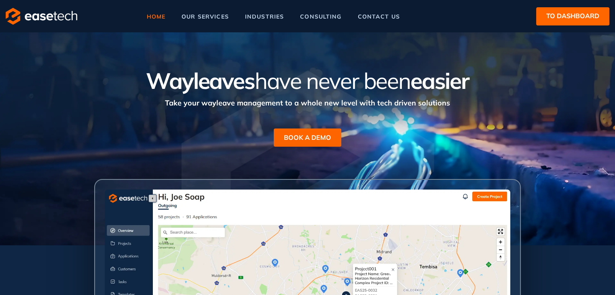
click at [561, 15] on span "to dashboard" at bounding box center [572, 16] width 53 height 10
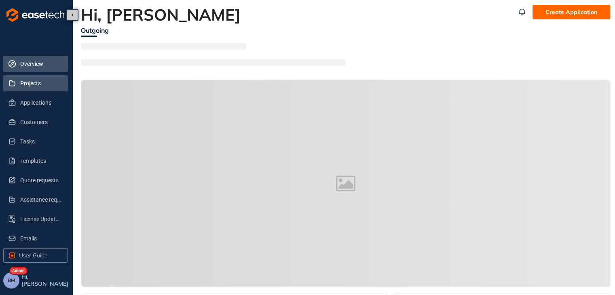
click at [36, 86] on span "Projects" at bounding box center [40, 83] width 41 height 16
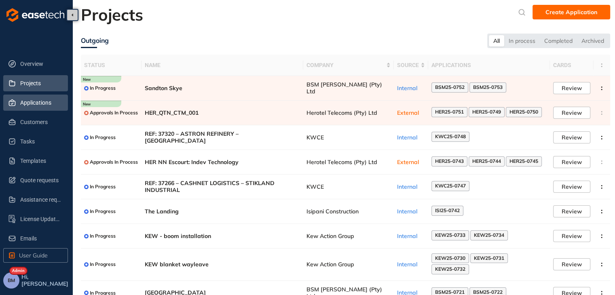
click at [40, 102] on span "Applications" at bounding box center [40, 103] width 41 height 16
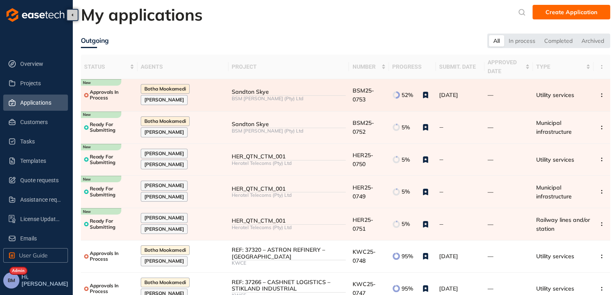
click at [283, 96] on div "BSM [PERSON_NAME] (Pty) Ltd" at bounding box center [289, 99] width 114 height 6
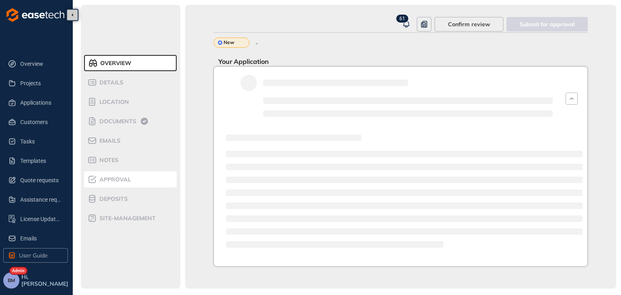
click at [112, 181] on span "Approval" at bounding box center [114, 179] width 34 height 7
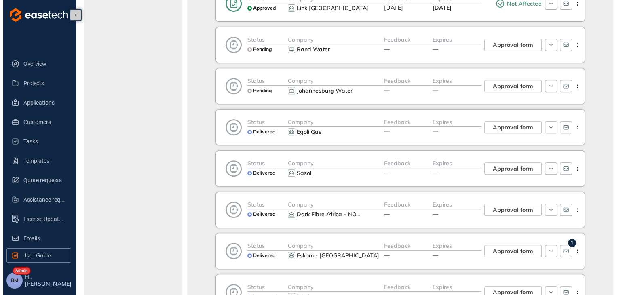
scroll to position [364, 0]
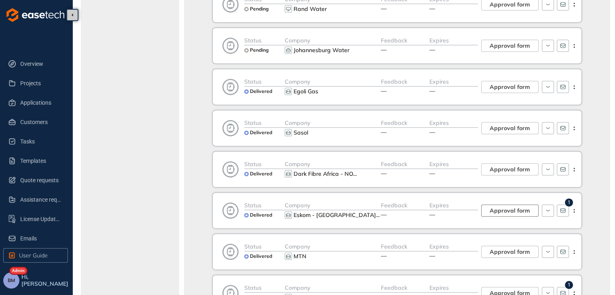
click at [507, 207] on span "Approval form" at bounding box center [510, 210] width 40 height 9
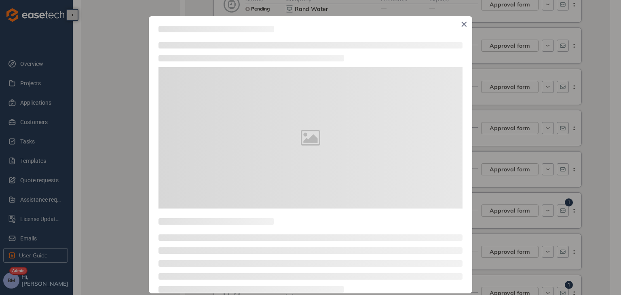
type textarea "**********"
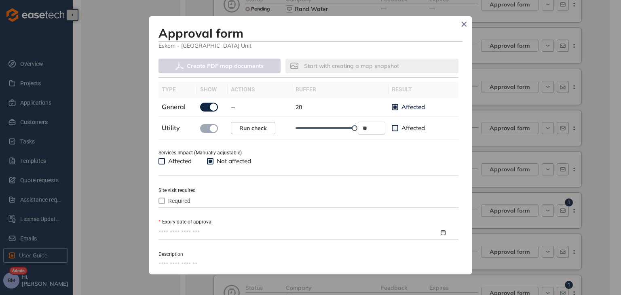
scroll to position [243, 0]
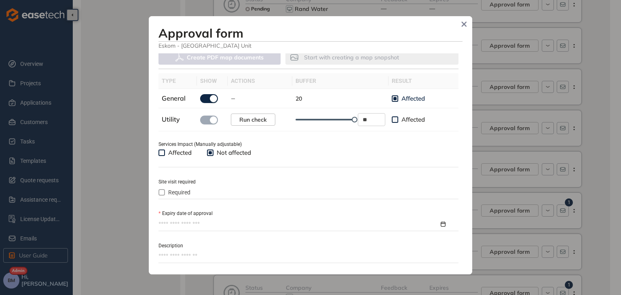
click at [183, 218] on div at bounding box center [308, 224] width 300 height 12
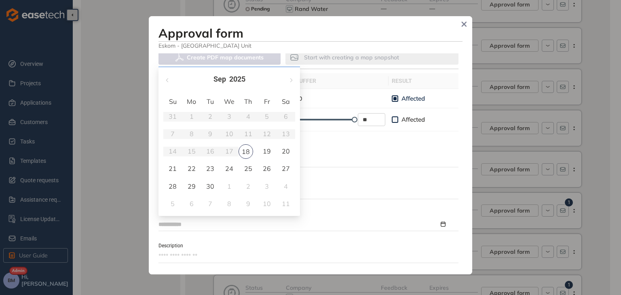
type input "**********"
click at [291, 78] on span "button" at bounding box center [291, 80] width 4 height 4
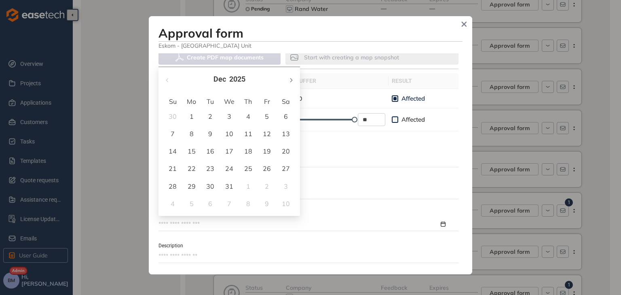
click at [291, 78] on span "button" at bounding box center [291, 80] width 4 height 4
click at [291, 79] on span "button" at bounding box center [291, 80] width 4 height 4
type input "**********"
click at [208, 154] on div "17" at bounding box center [210, 151] width 10 height 10
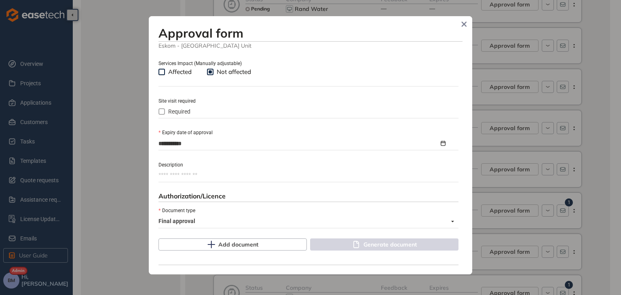
scroll to position [372, 0]
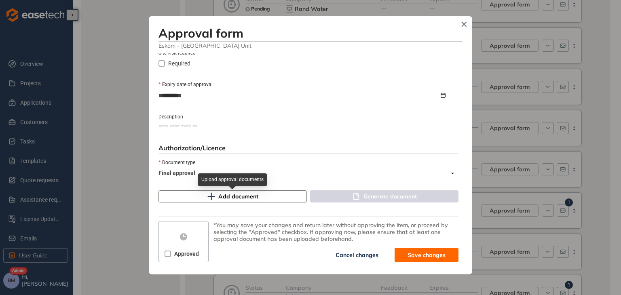
click at [229, 195] on span "Add document" at bounding box center [238, 196] width 40 height 9
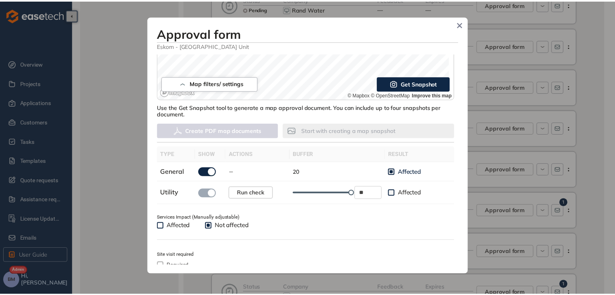
scroll to position [0, 0]
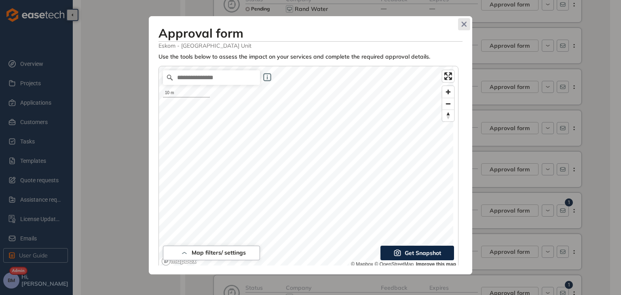
click at [462, 24] on icon "Close" at bounding box center [464, 24] width 6 height 6
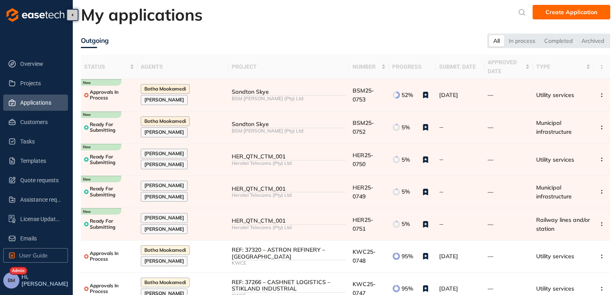
click at [38, 104] on span "Applications" at bounding box center [40, 103] width 41 height 16
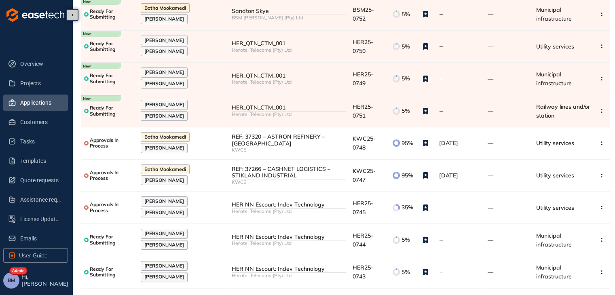
click at [528, 294] on link "2" at bounding box center [528, 300] width 8 height 12
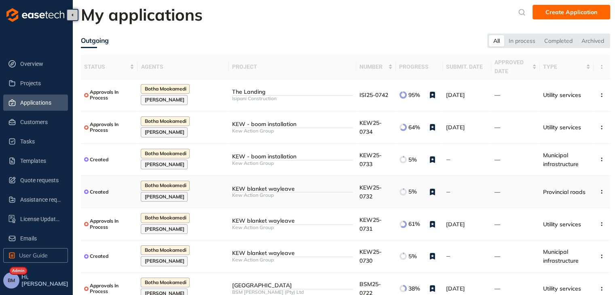
click at [374, 188] on span "KEW25-0732" at bounding box center [370, 192] width 22 height 16
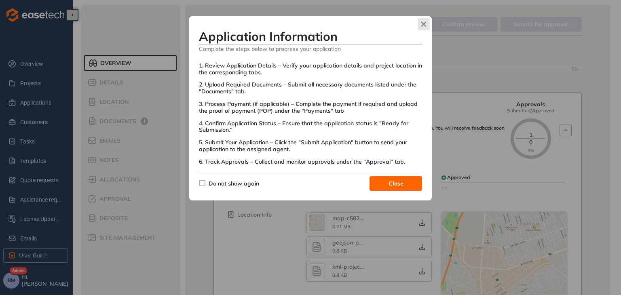
click at [421, 22] on icon "Close" at bounding box center [424, 24] width 6 height 6
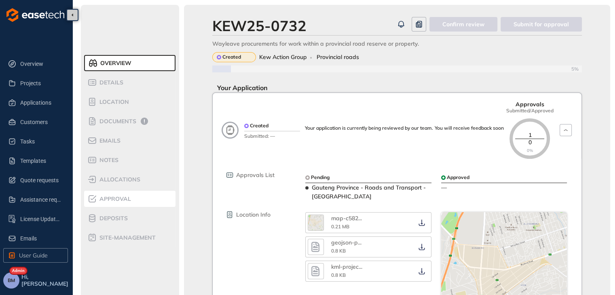
click at [110, 200] on span "Approval" at bounding box center [114, 199] width 34 height 7
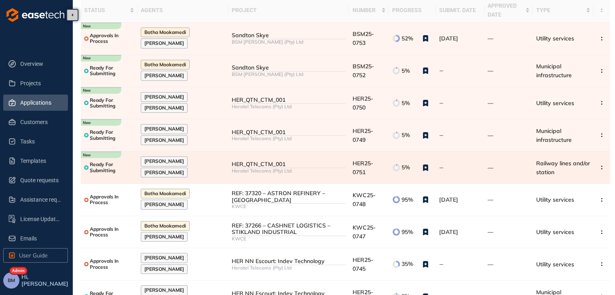
scroll to position [113, 0]
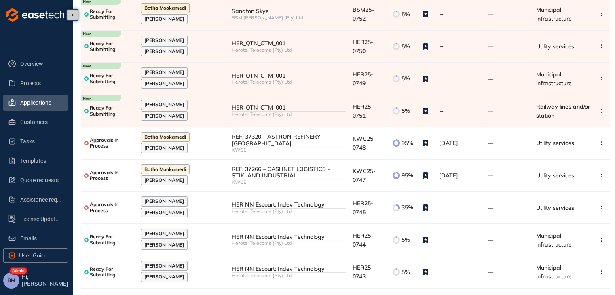
click at [47, 106] on span "Applications" at bounding box center [40, 103] width 41 height 16
click at [31, 83] on span "Projects" at bounding box center [40, 83] width 41 height 16
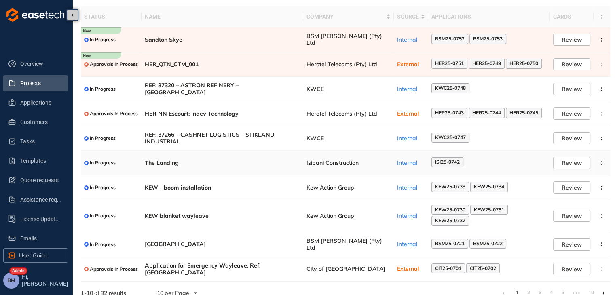
scroll to position [49, 0]
click at [321, 212] on span "Kew Action Group" at bounding box center [348, 215] width 84 height 7
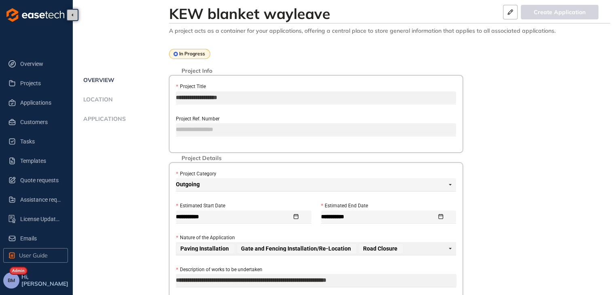
click at [89, 119] on span "Applications" at bounding box center [103, 119] width 45 height 7
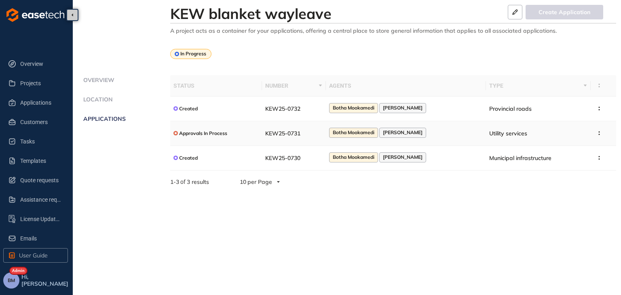
click at [283, 135] on span "KEW25-0731" at bounding box center [282, 133] width 35 height 7
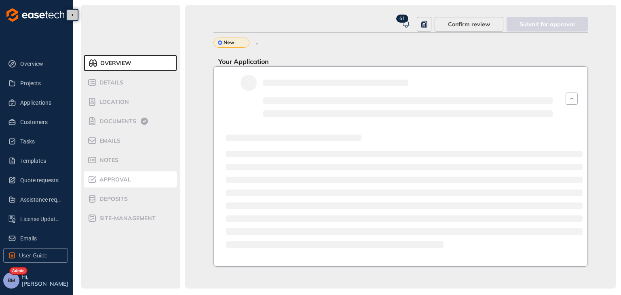
click at [115, 178] on span "Approval" at bounding box center [114, 179] width 34 height 7
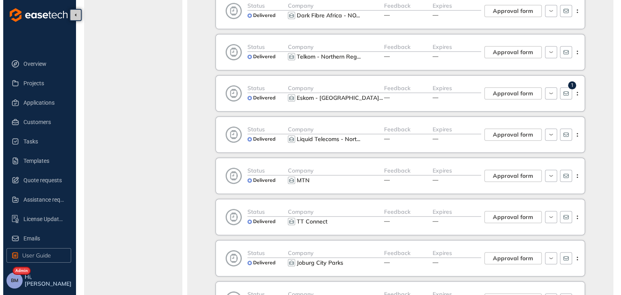
scroll to position [606, 0]
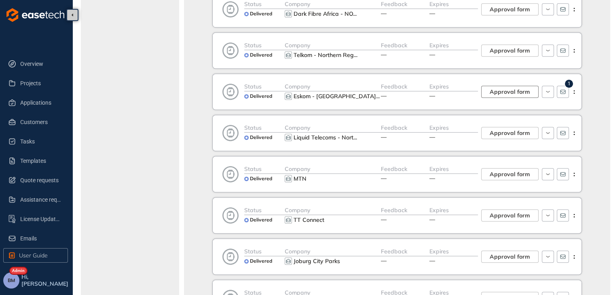
click at [505, 89] on span "Approval form" at bounding box center [510, 91] width 40 height 9
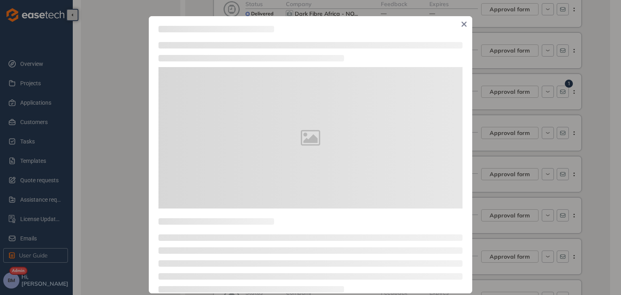
type textarea "**********"
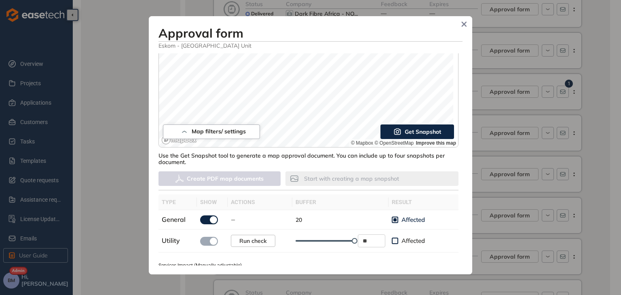
scroll to position [243, 0]
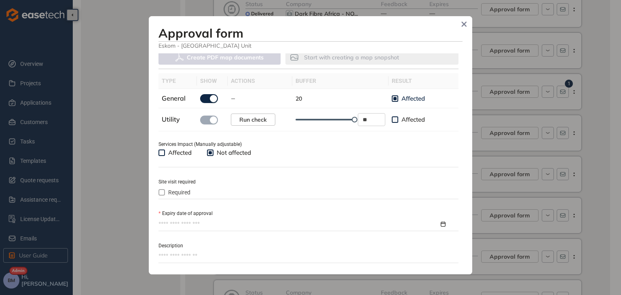
click at [189, 222] on input "Expiry date of approval" at bounding box center [298, 224] width 281 height 9
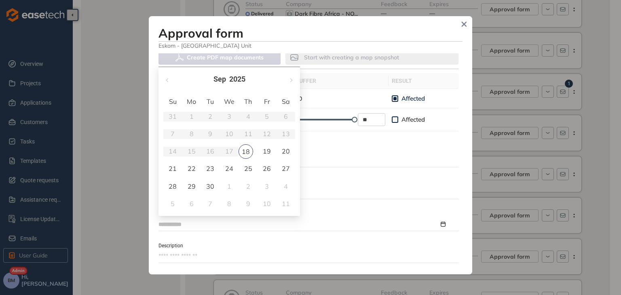
type input "**********"
click at [291, 81] on button "button" at bounding box center [290, 79] width 9 height 17
click at [291, 81] on span "button" at bounding box center [291, 80] width 4 height 4
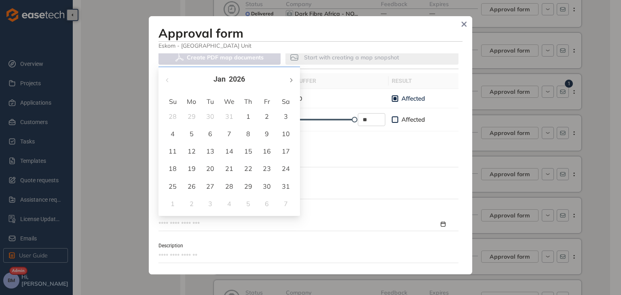
click at [291, 81] on span "button" at bounding box center [291, 80] width 4 height 4
click at [165, 80] on button "button" at bounding box center [167, 79] width 9 height 17
click at [165, 79] on button "button" at bounding box center [167, 79] width 9 height 17
click at [292, 80] on span "button" at bounding box center [291, 80] width 4 height 4
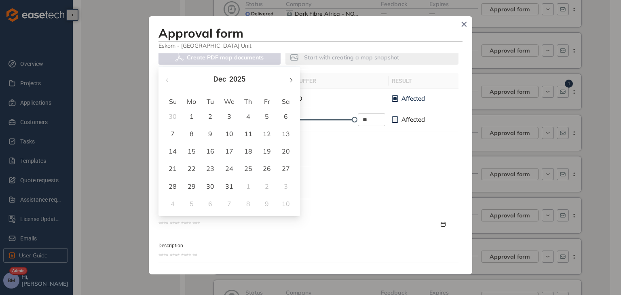
click at [292, 80] on span "button" at bounding box center [291, 80] width 4 height 4
type input "**********"
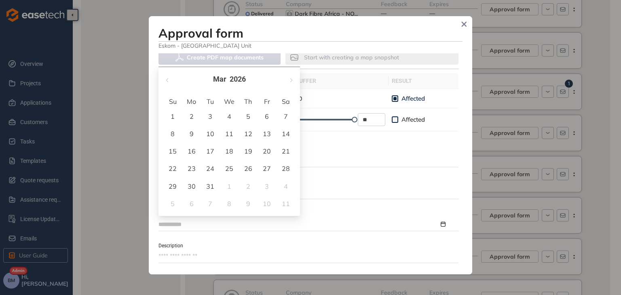
click at [209, 154] on div "17" at bounding box center [210, 151] width 10 height 10
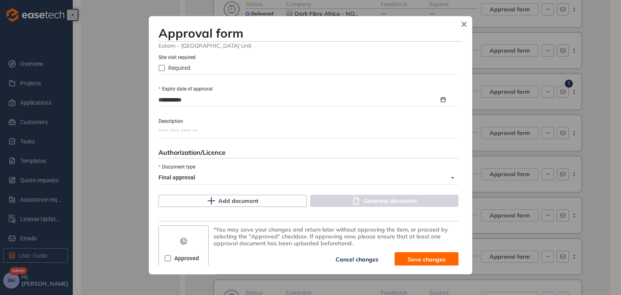
scroll to position [372, 0]
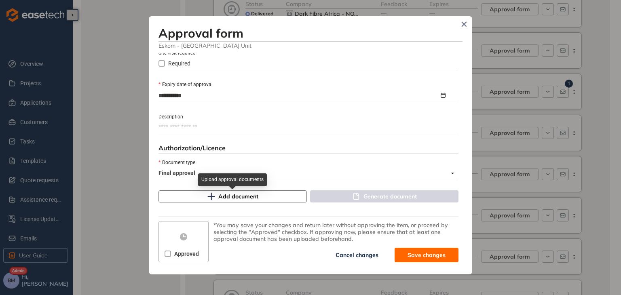
click at [251, 196] on span "Add document" at bounding box center [238, 196] width 40 height 9
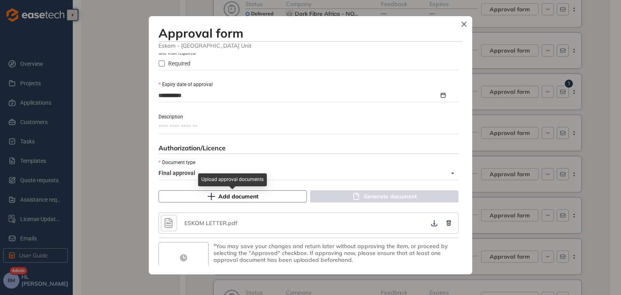
click at [231, 192] on span "Add document" at bounding box center [238, 196] width 40 height 9
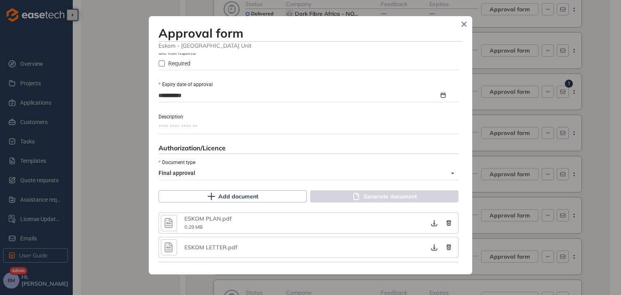
scroll to position [393, 0]
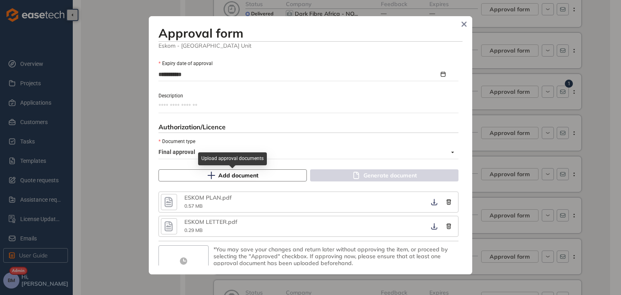
click at [254, 175] on span "Add document" at bounding box center [238, 175] width 40 height 9
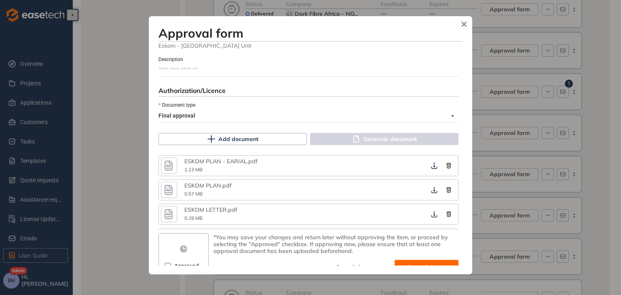
scroll to position [441, 0]
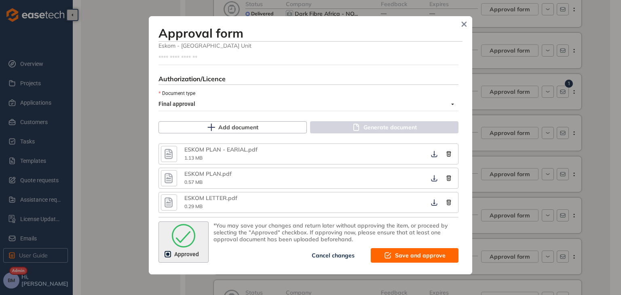
click at [409, 257] on span "Save and approve" at bounding box center [420, 255] width 51 height 9
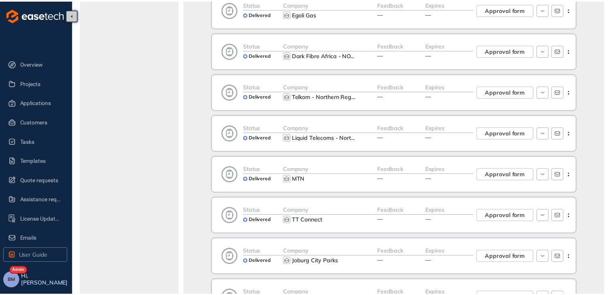
scroll to position [543, 0]
